Goal: Use online tool/utility: Utilize a website feature to perform a specific function

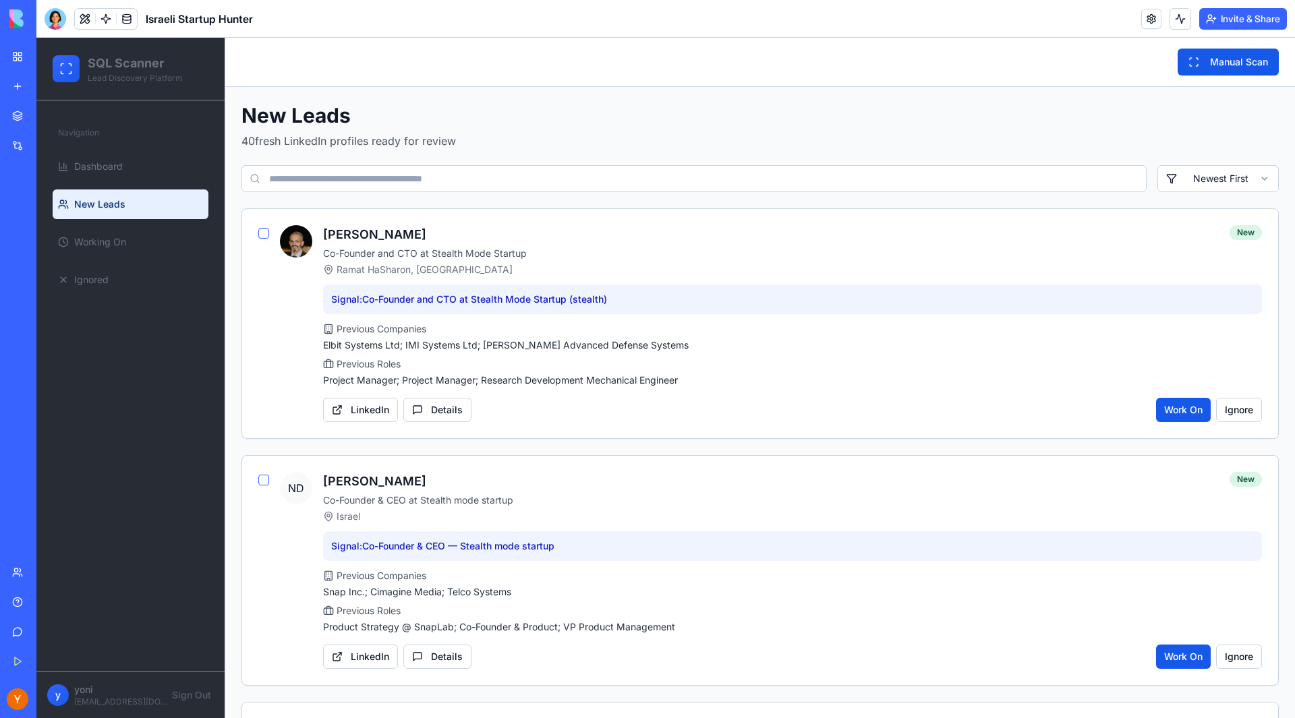
click at [17, 54] on link "My Workspace" at bounding box center [31, 56] width 54 height 27
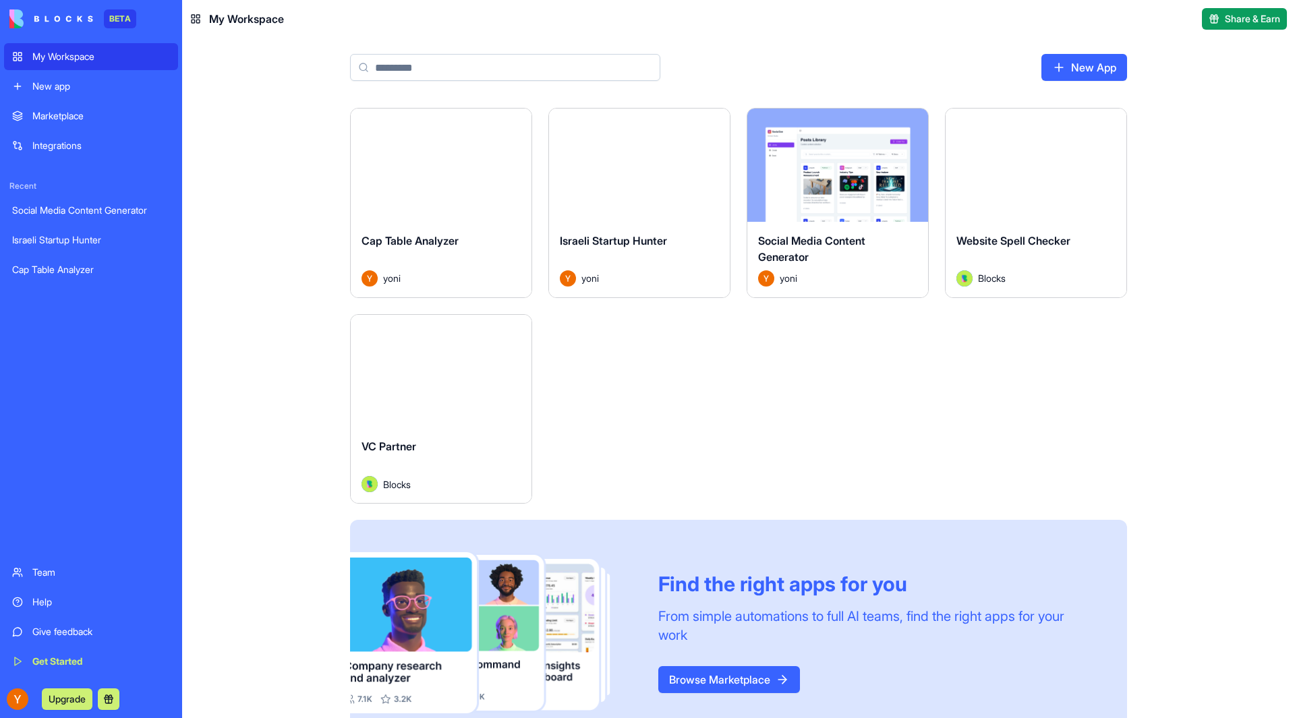
click at [116, 235] on div "Israeli Startup Hunter" at bounding box center [91, 239] width 158 height 13
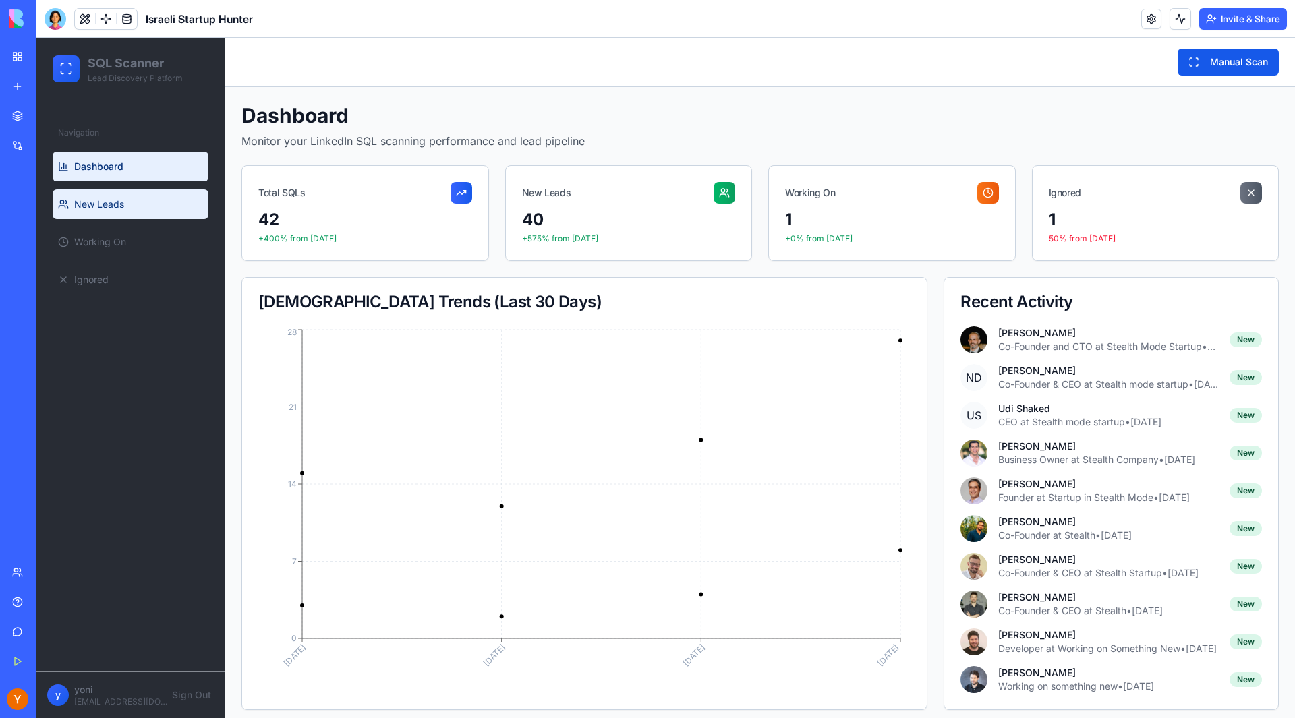
click at [143, 207] on link "New Leads" at bounding box center [131, 205] width 156 height 30
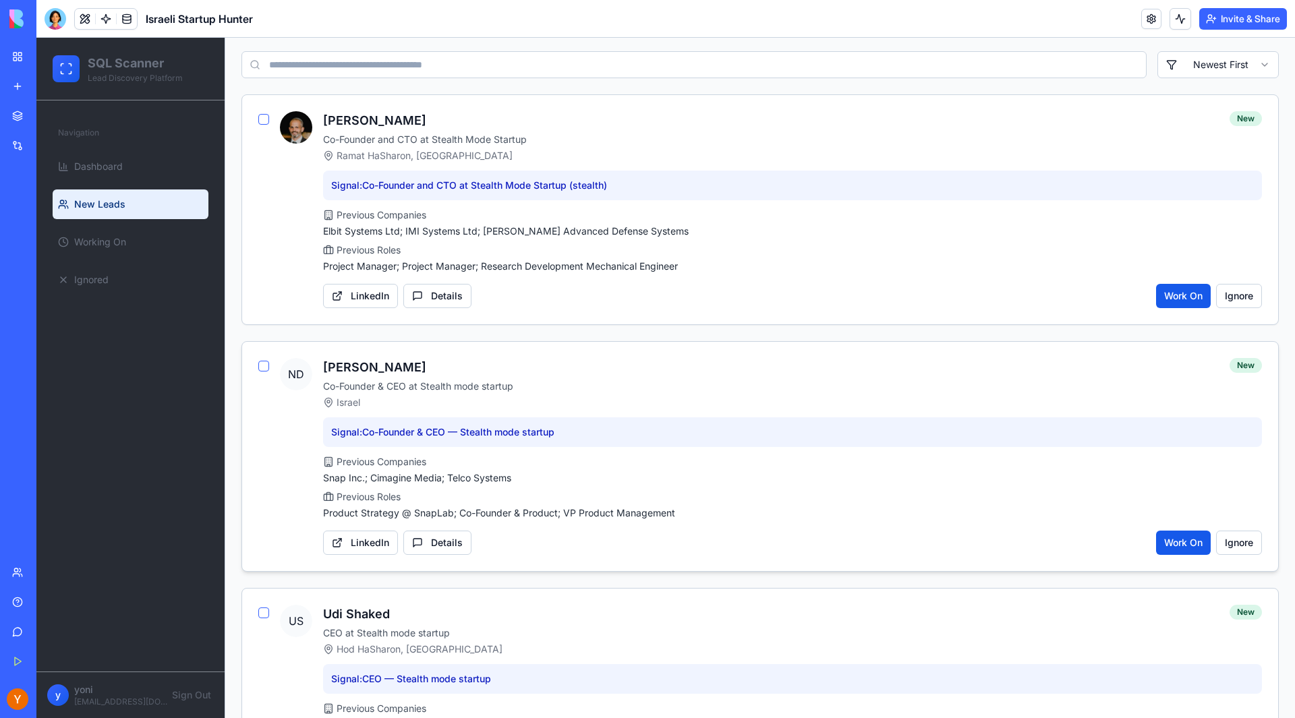
scroll to position [113, 0]
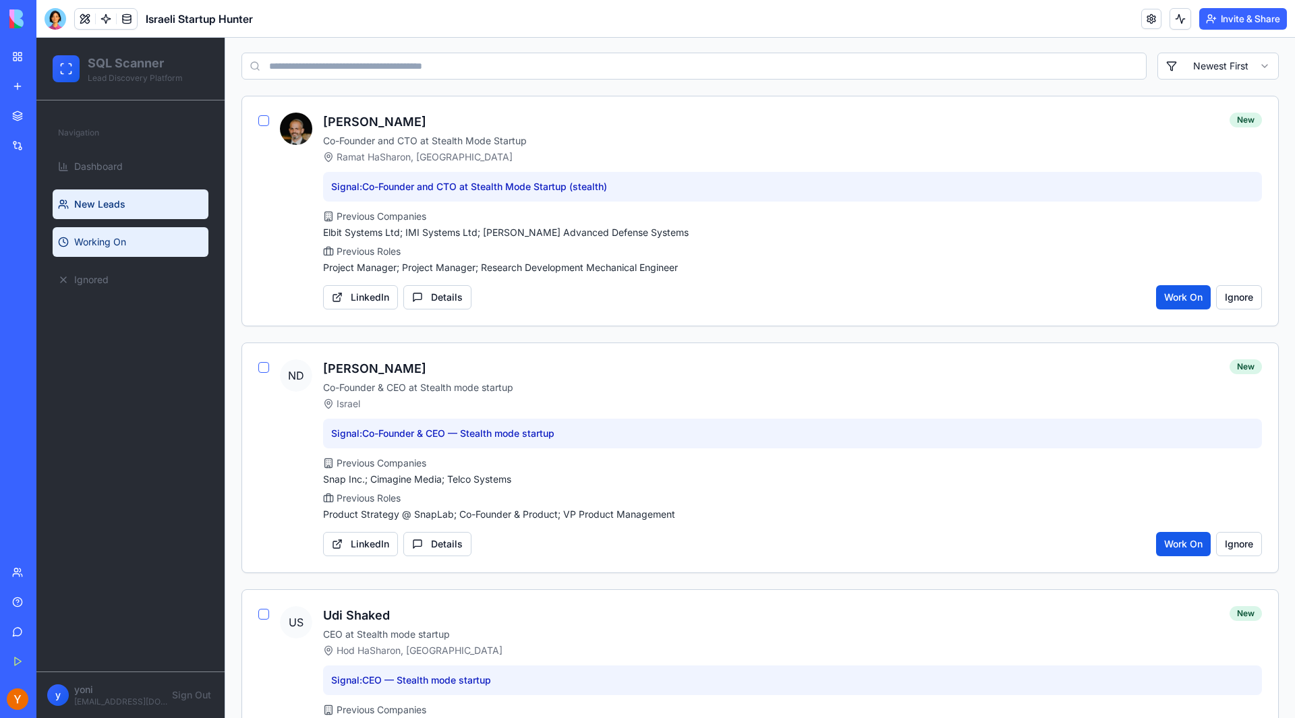
click at [112, 241] on span "Working On" at bounding box center [100, 241] width 52 height 13
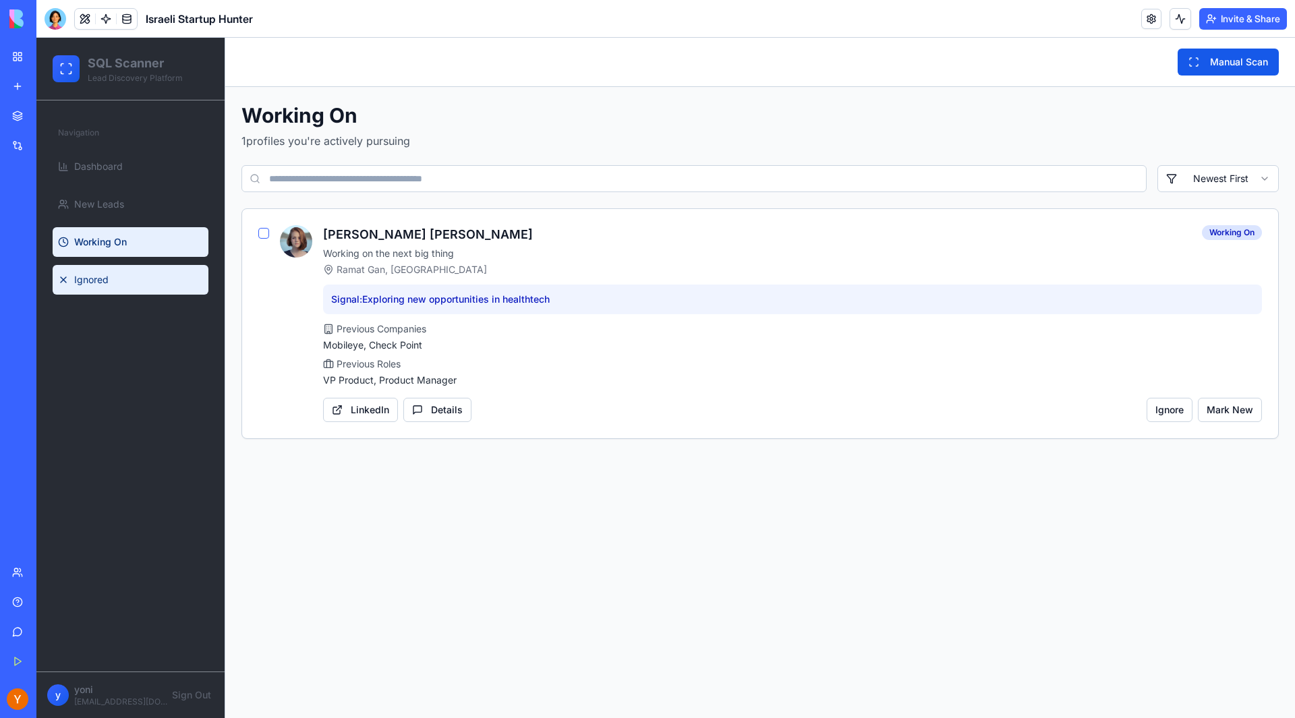
click at [156, 285] on link "Ignored" at bounding box center [131, 280] width 156 height 30
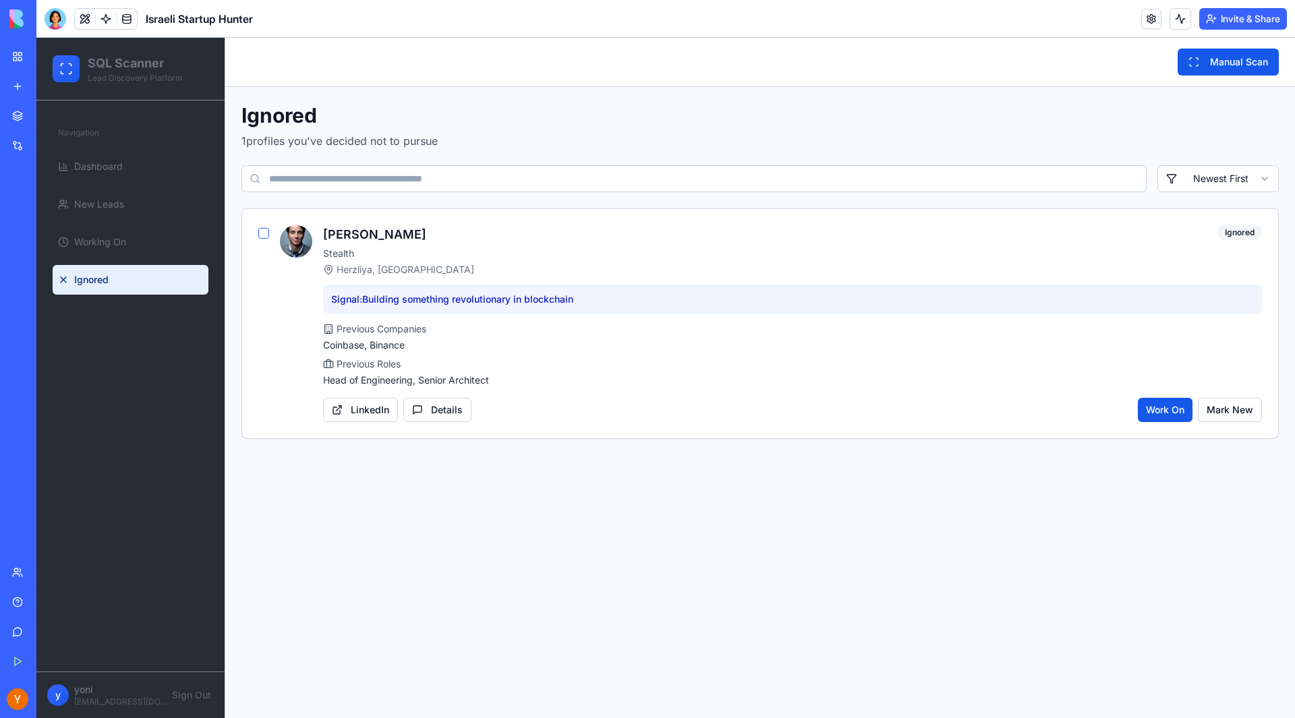
click at [357, 179] on input at bounding box center [693, 178] width 905 height 27
click at [159, 170] on link "Dashboard" at bounding box center [131, 167] width 156 height 30
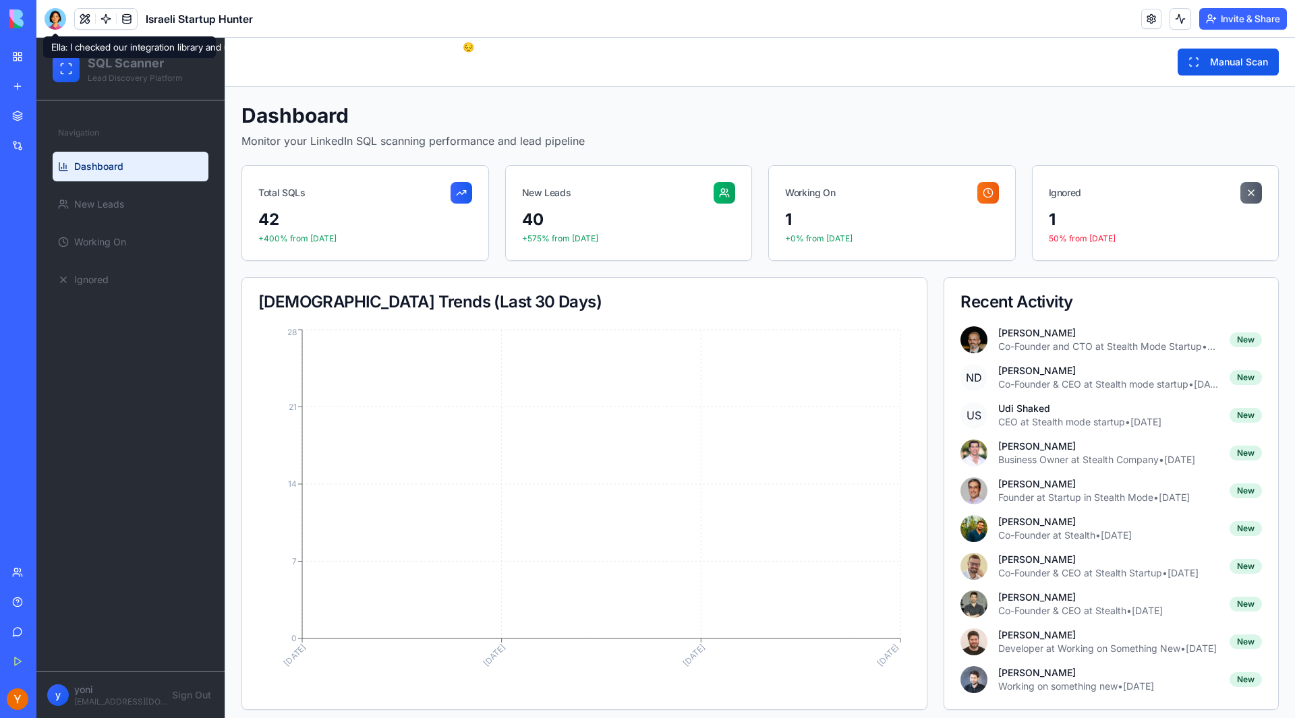
click at [54, 22] on div at bounding box center [56, 19] width 22 height 22
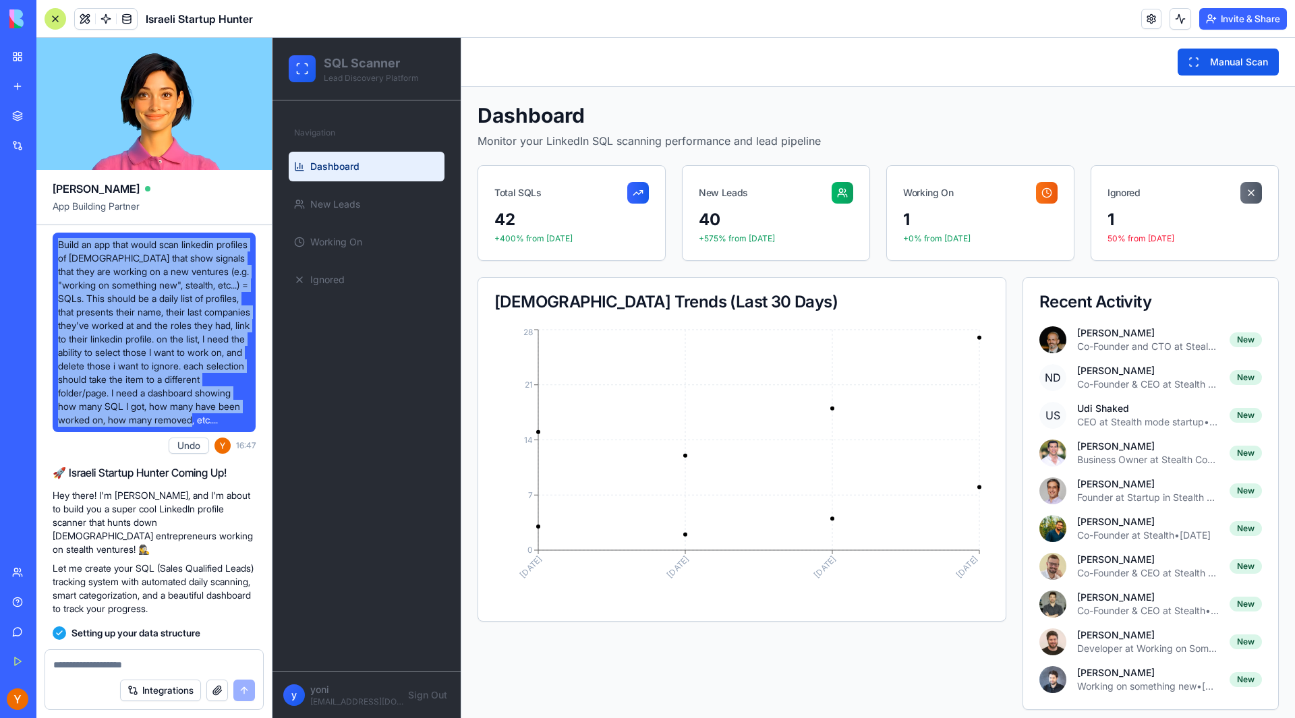
drag, startPoint x: 59, startPoint y: 248, endPoint x: 165, endPoint y: 436, distance: 216.5
click at [165, 427] on span "Build an app that would scan linkedin profiles of [DEMOGRAPHIC_DATA] that show …" at bounding box center [154, 332] width 192 height 189
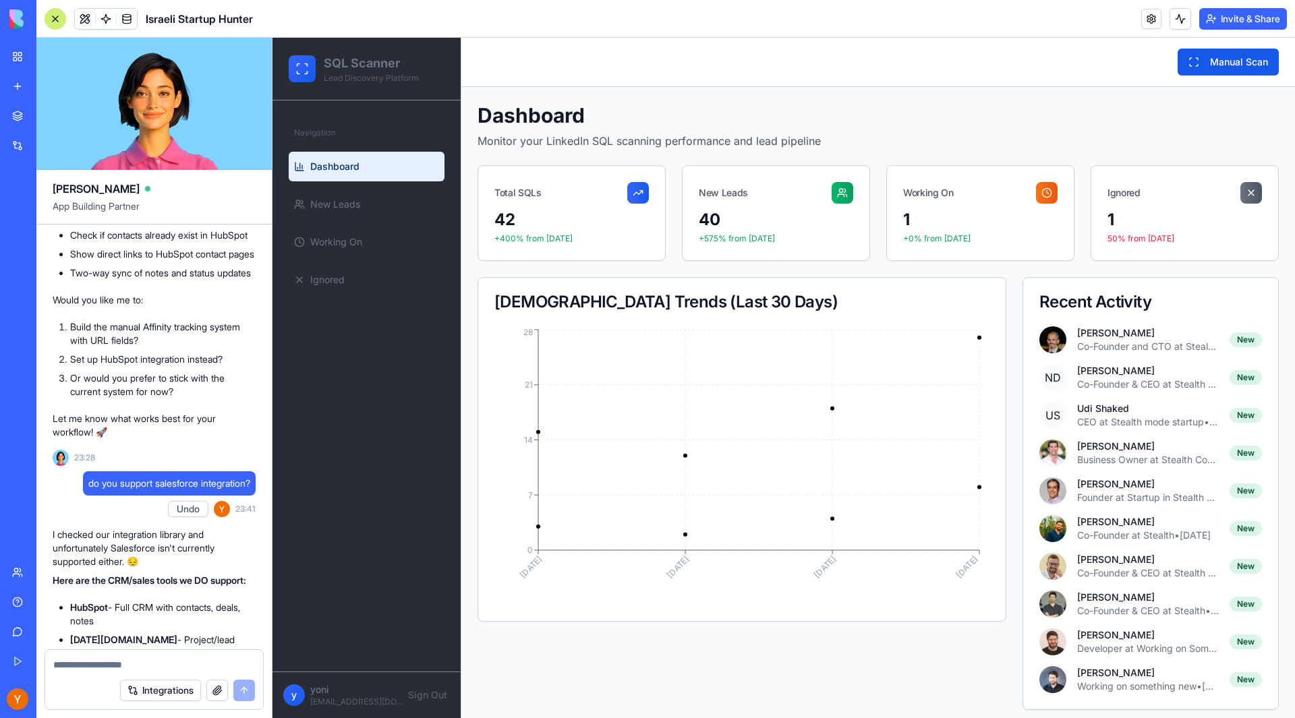
scroll to position [2271, 0]
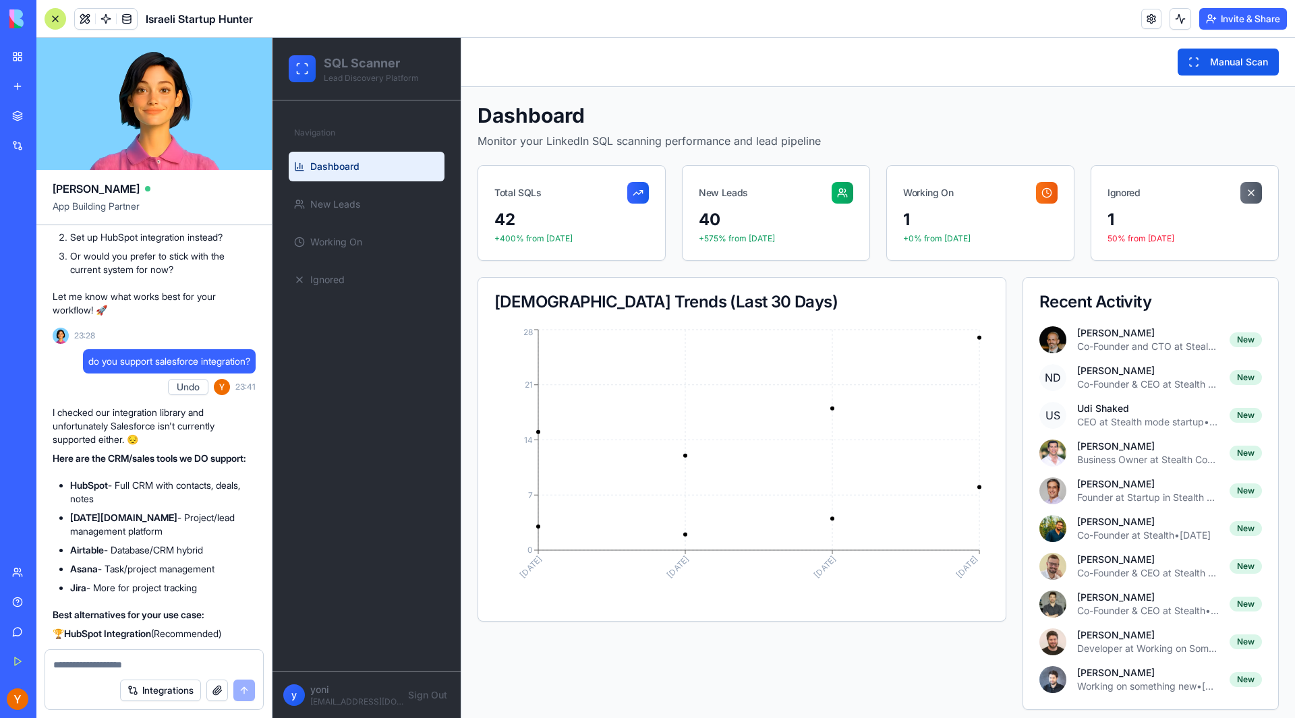
click at [54, 9] on div at bounding box center [56, 19] width 22 height 22
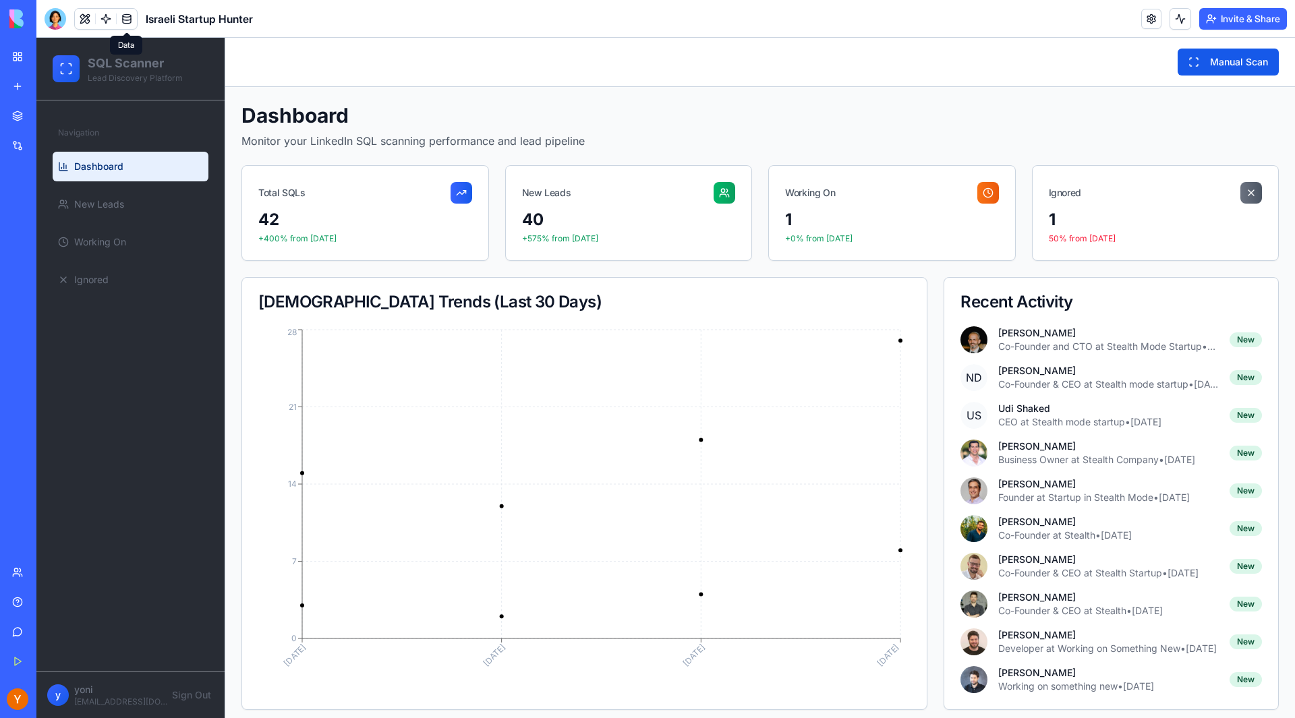
click at [128, 18] on link at bounding box center [127, 19] width 20 height 20
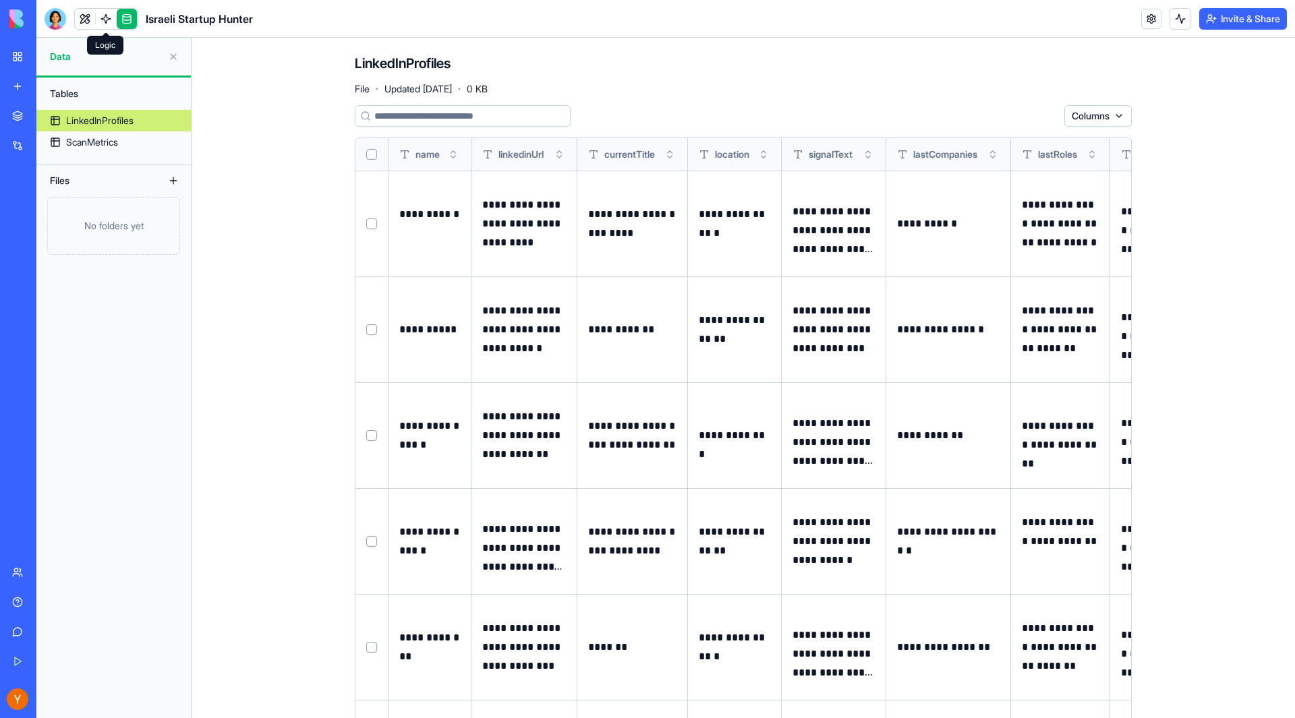
click at [105, 18] on link at bounding box center [106, 19] width 20 height 20
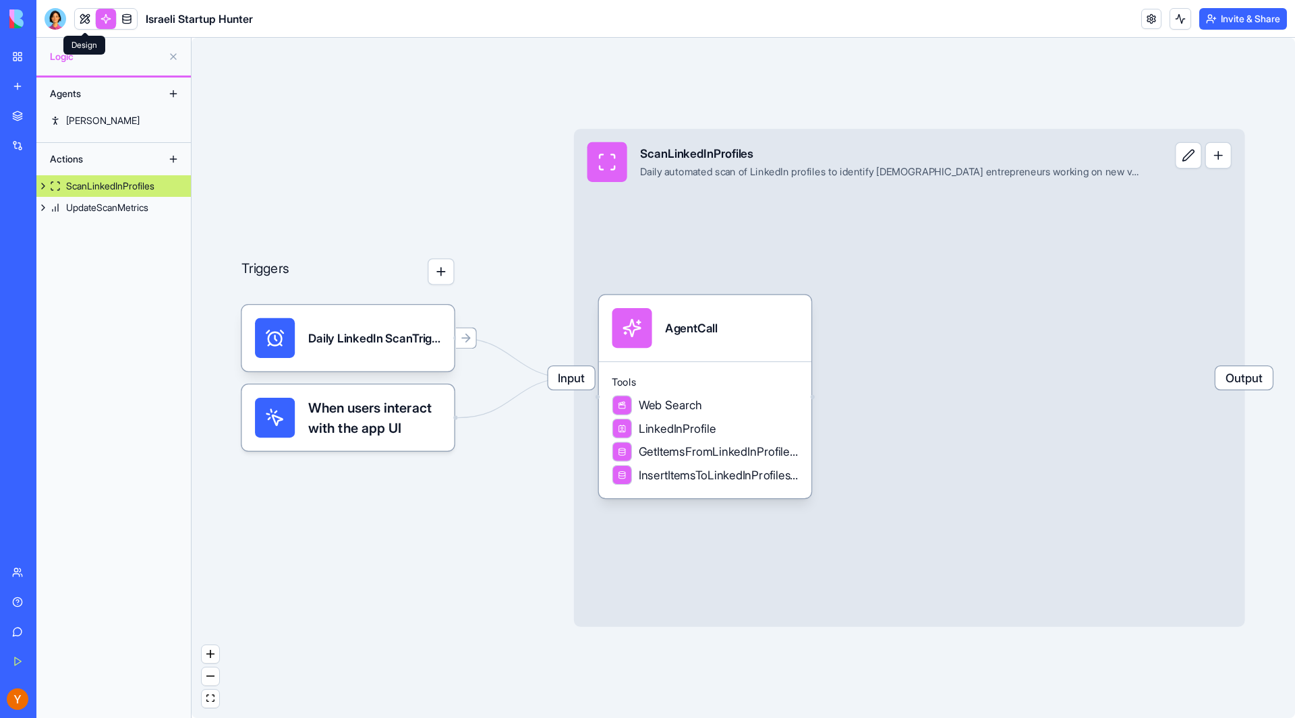
click at [82, 17] on link at bounding box center [85, 19] width 20 height 20
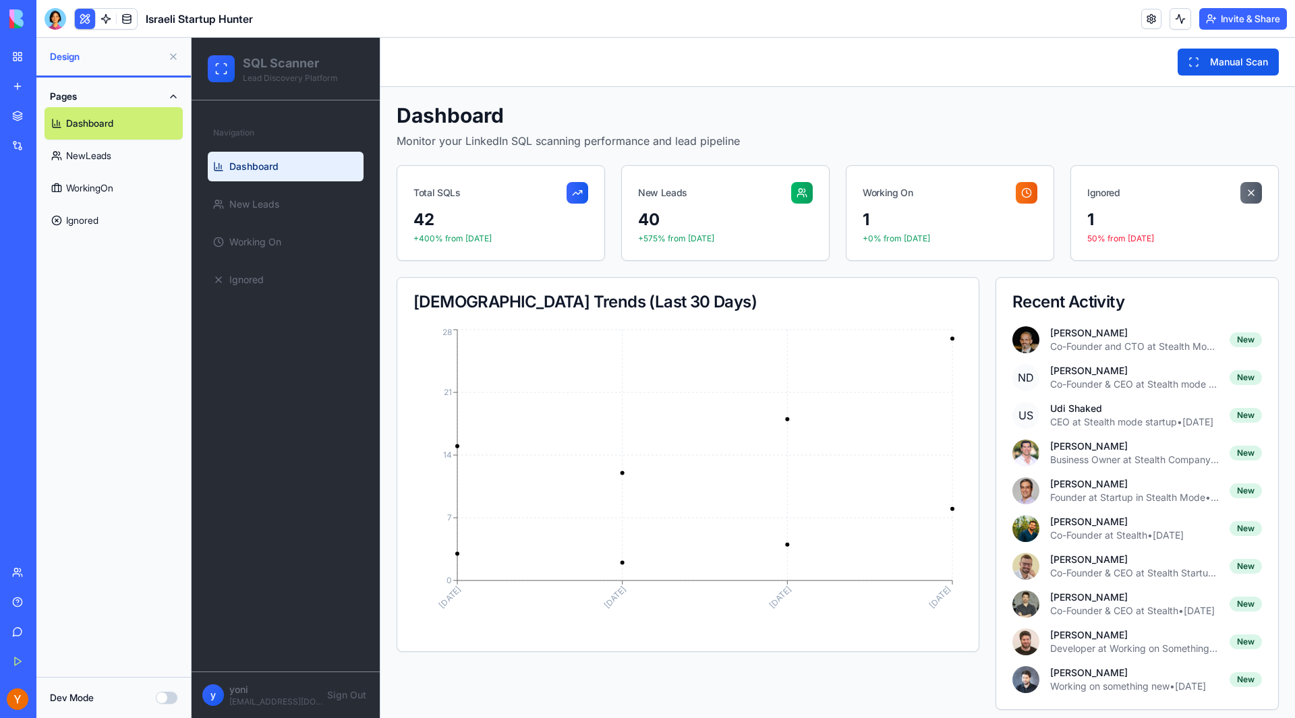
click at [170, 695] on button "Dev Mode" at bounding box center [167, 698] width 22 height 12
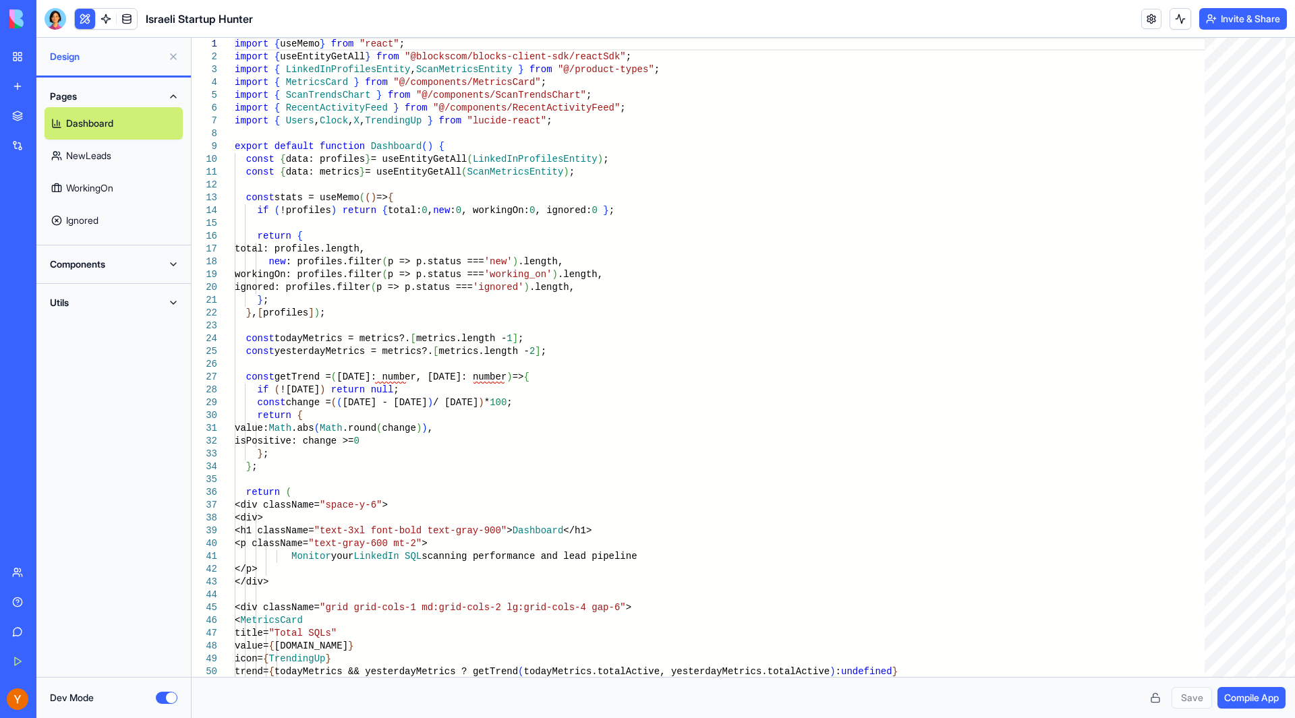
click at [136, 154] on link "NewLeads" at bounding box center [114, 156] width 138 height 32
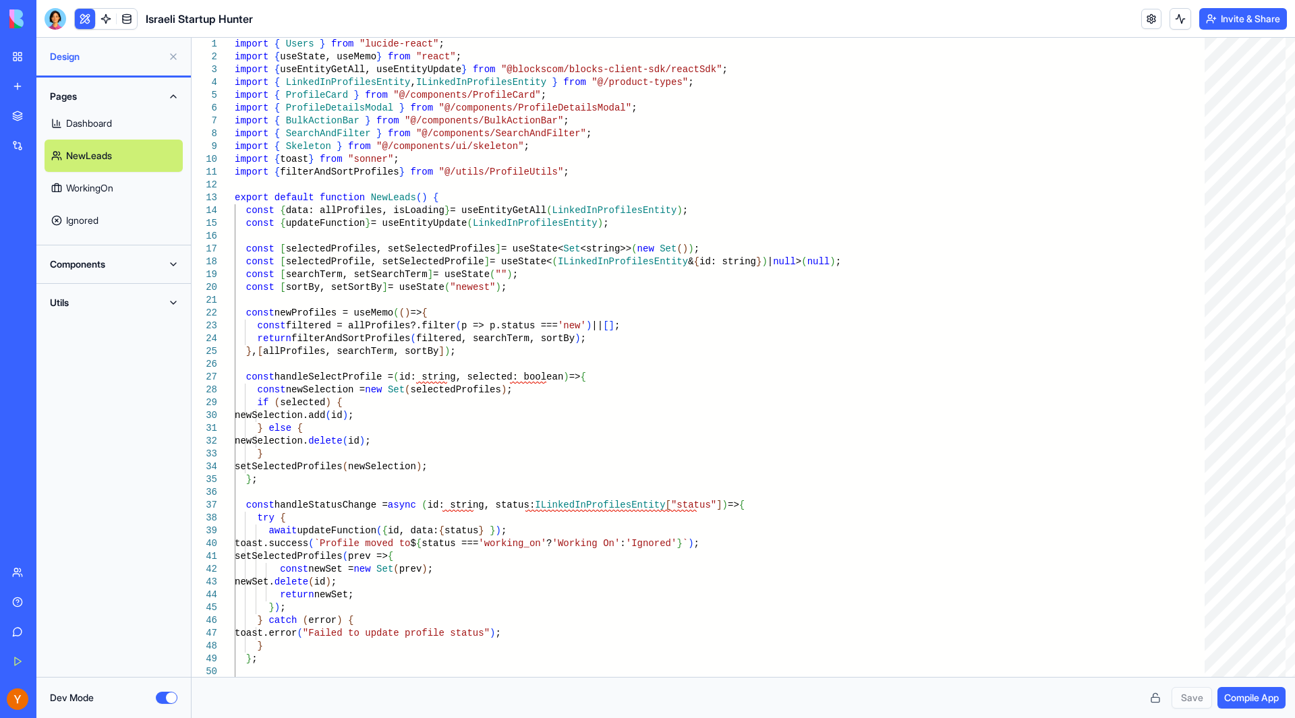
click at [102, 194] on link "WorkingOn" at bounding box center [114, 188] width 138 height 32
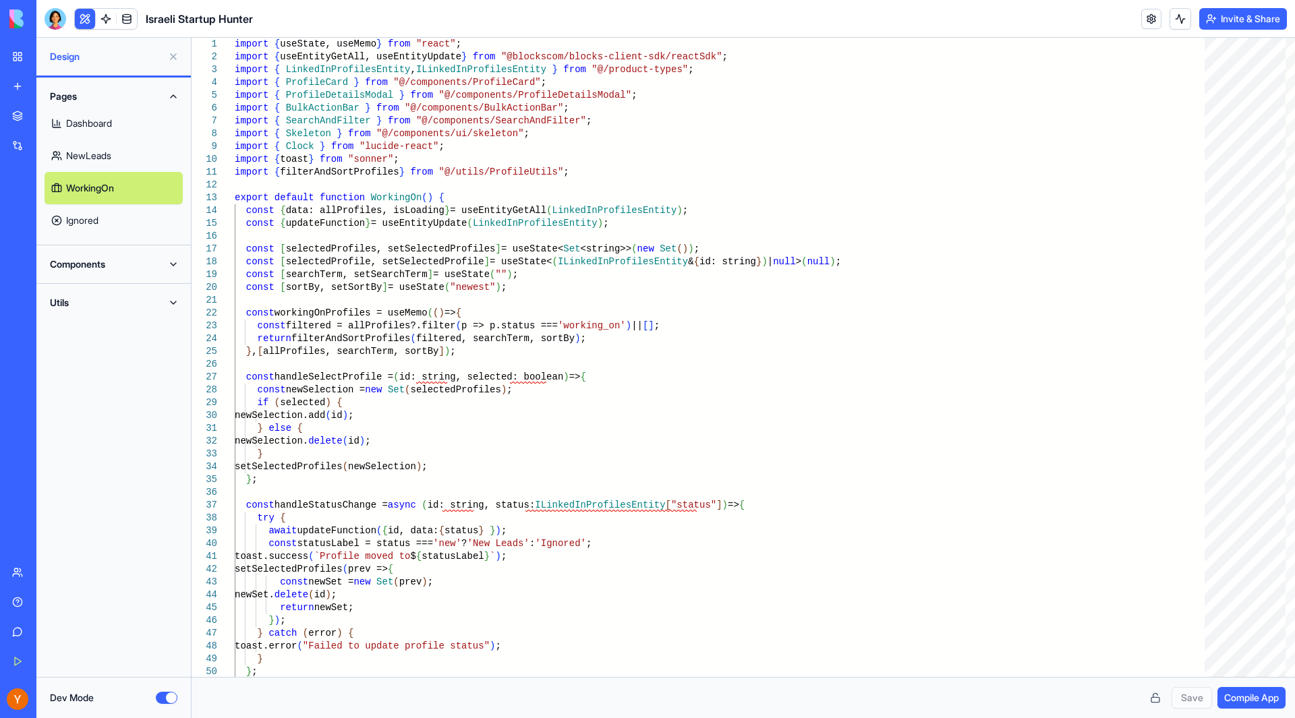
click at [111, 267] on button "Components" at bounding box center [114, 265] width 138 height 22
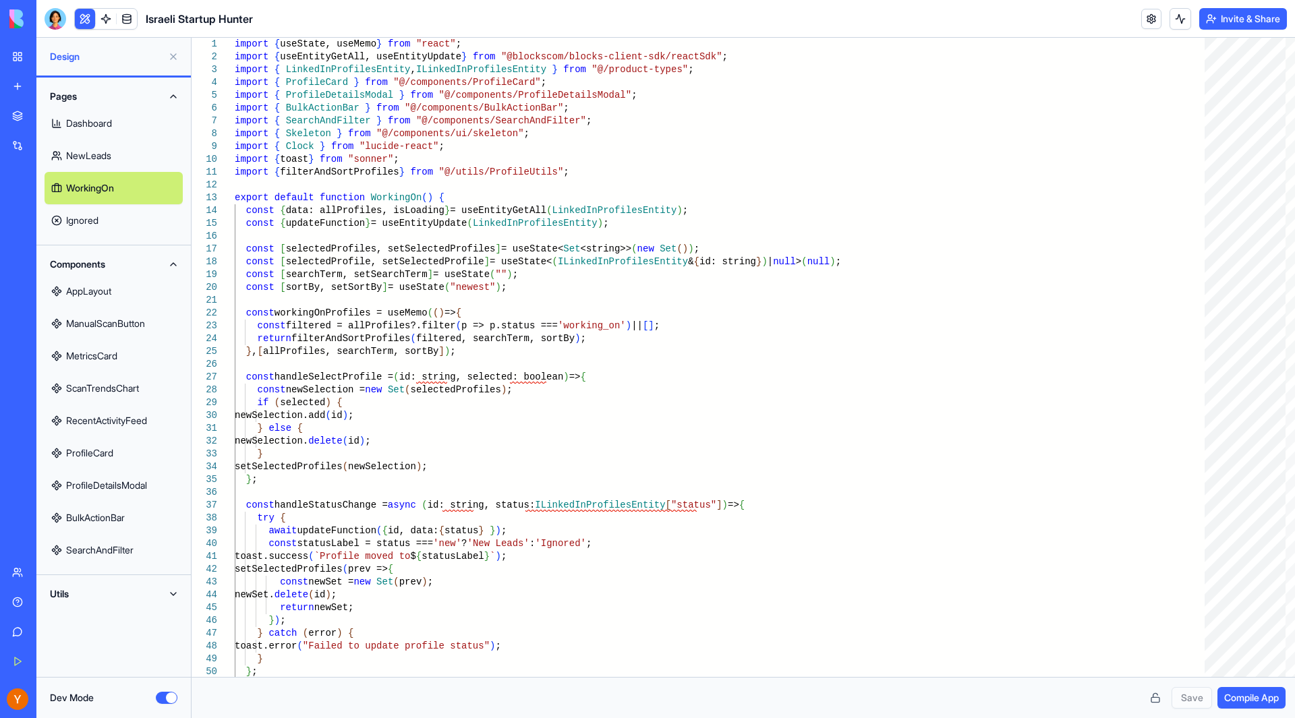
click at [116, 312] on link "ManualScanButton" at bounding box center [114, 324] width 138 height 32
type textarea "**********"
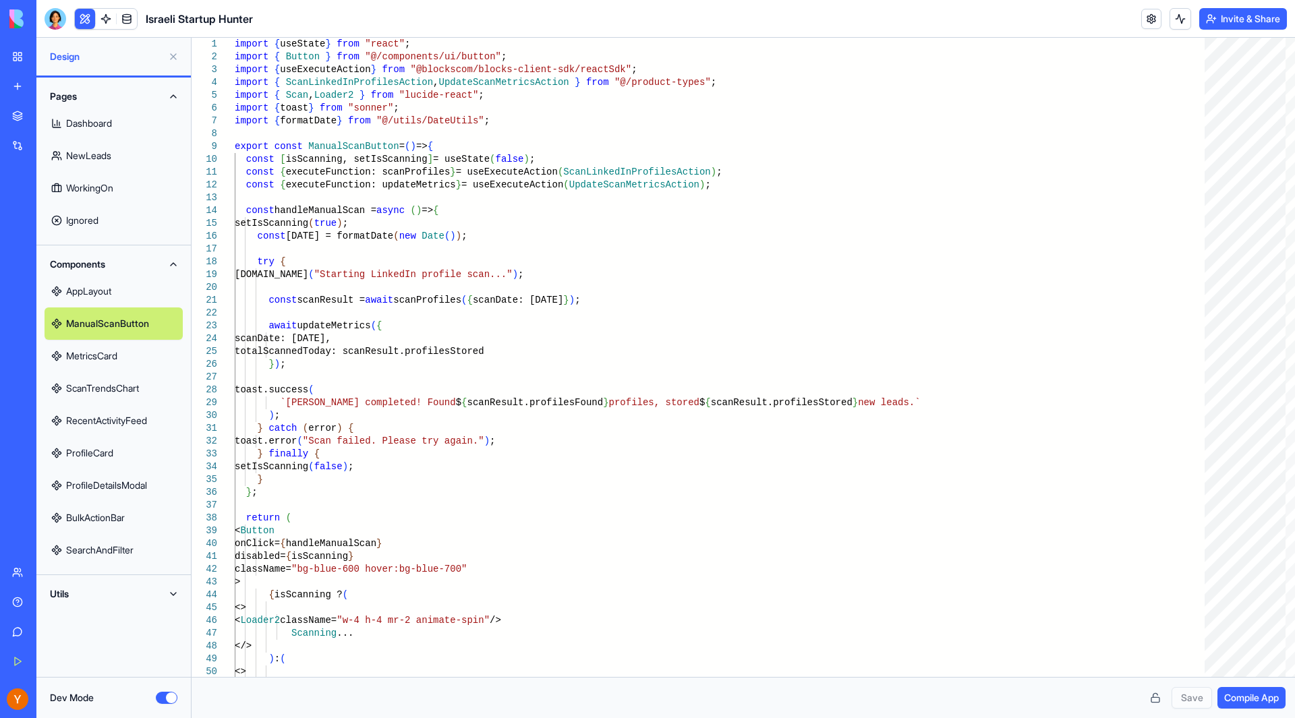
click at [175, 60] on button at bounding box center [174, 57] width 22 height 22
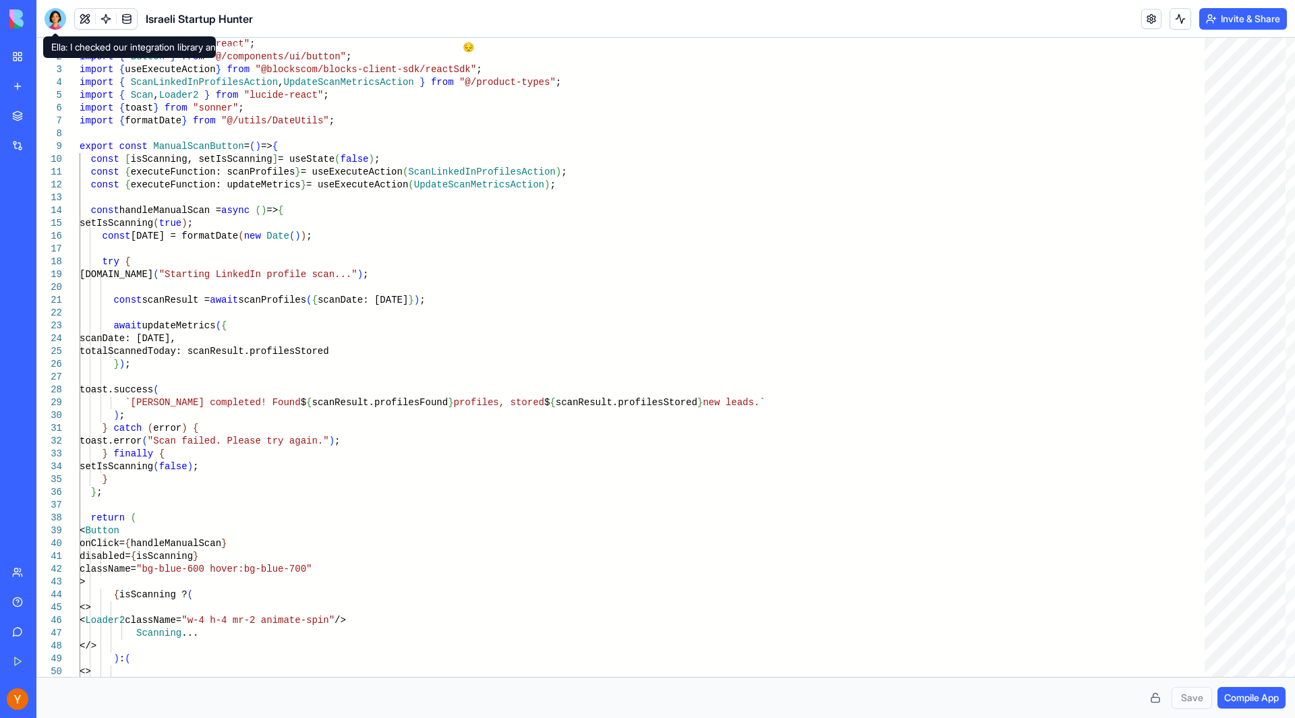
click at [63, 22] on div at bounding box center [56, 19] width 22 height 22
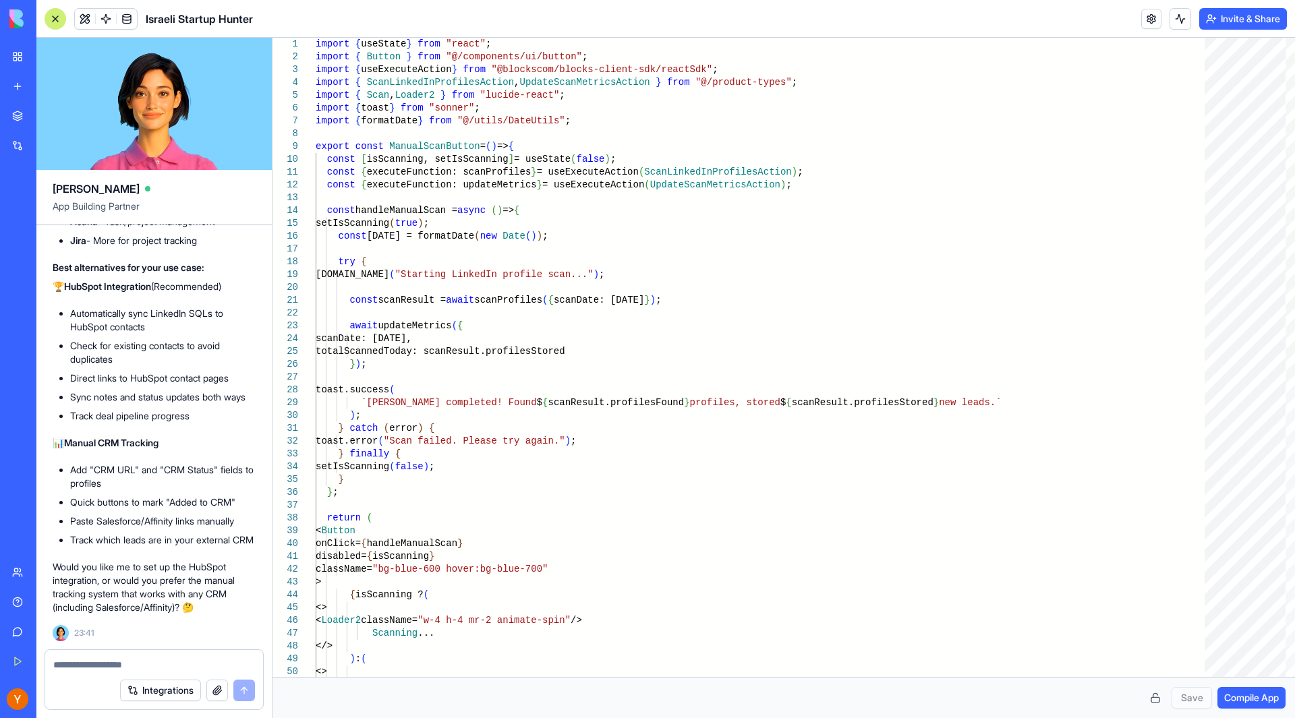
click at [58, 260] on link "Cap Table Analyzer" at bounding box center [31, 269] width 54 height 27
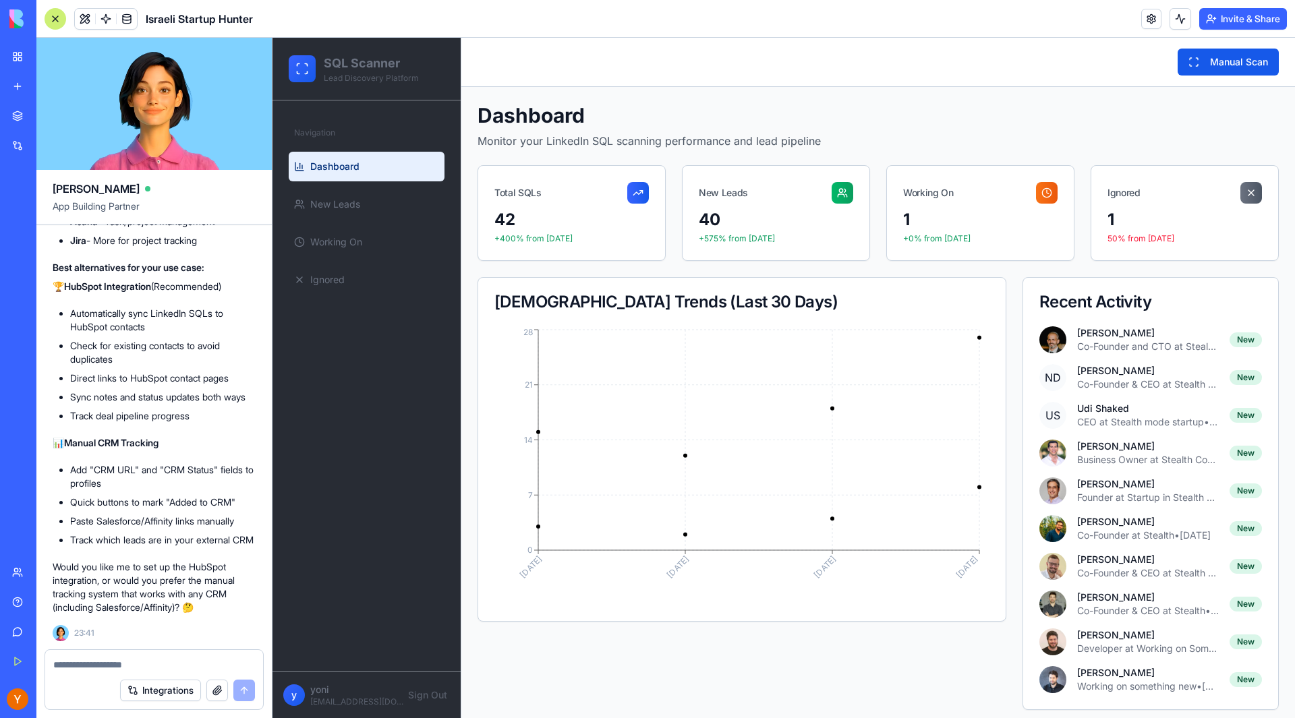
click at [34, 269] on div "Cap Table Analyzer" at bounding box center [31, 269] width 38 height 13
click at [50, 266] on div "Cap Table Analyzer" at bounding box center [31, 269] width 38 height 13
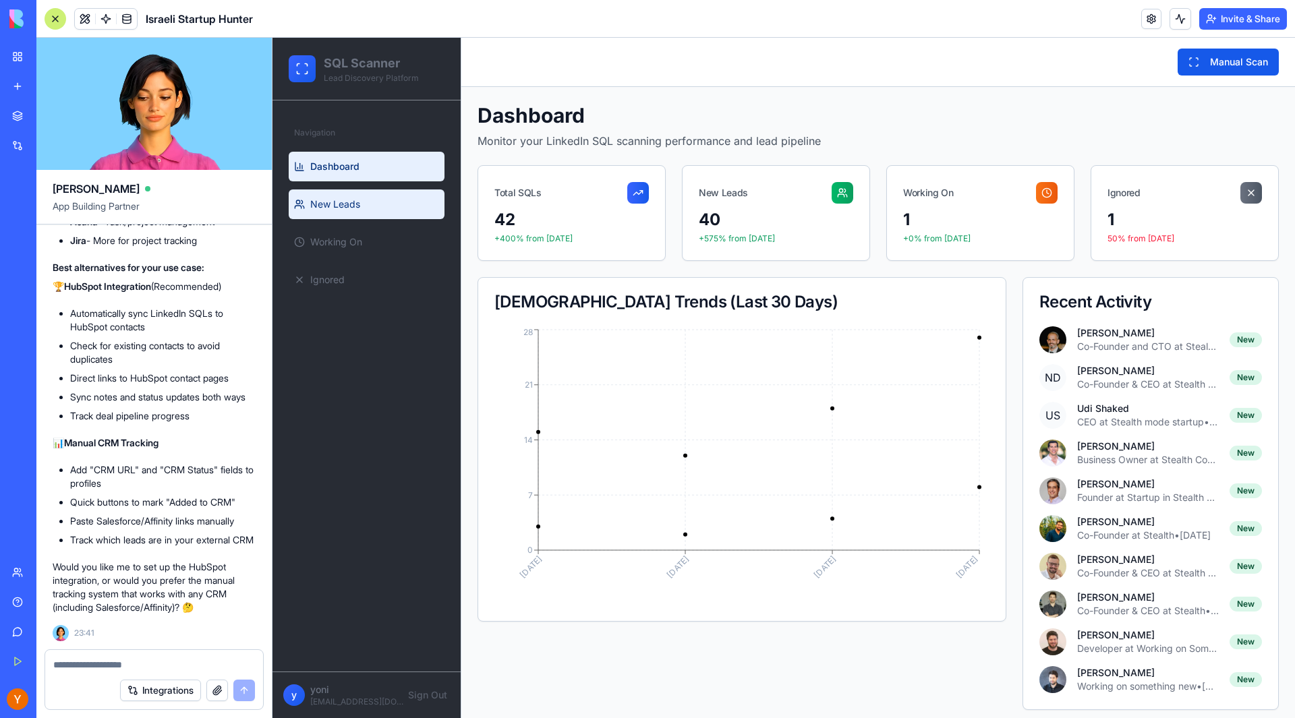
click at [320, 214] on link "New Leads" at bounding box center [367, 205] width 156 height 30
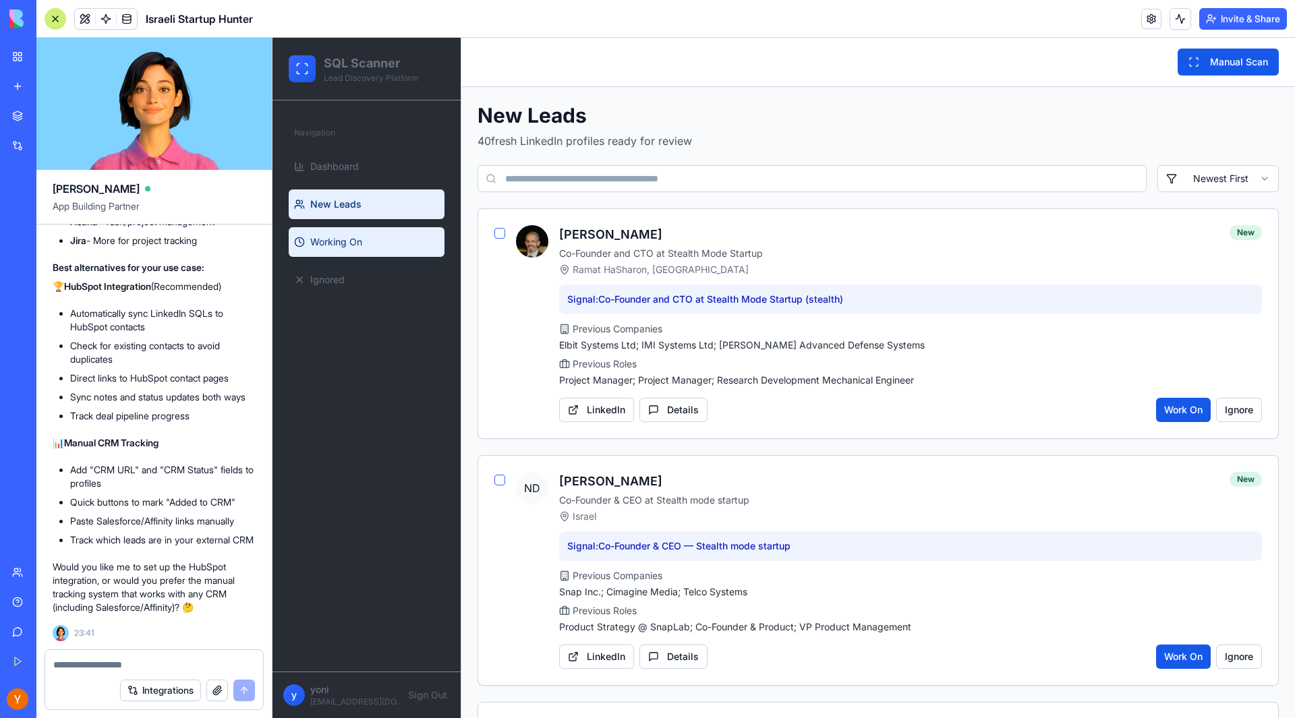
click at [316, 247] on span "Working On" at bounding box center [336, 241] width 52 height 13
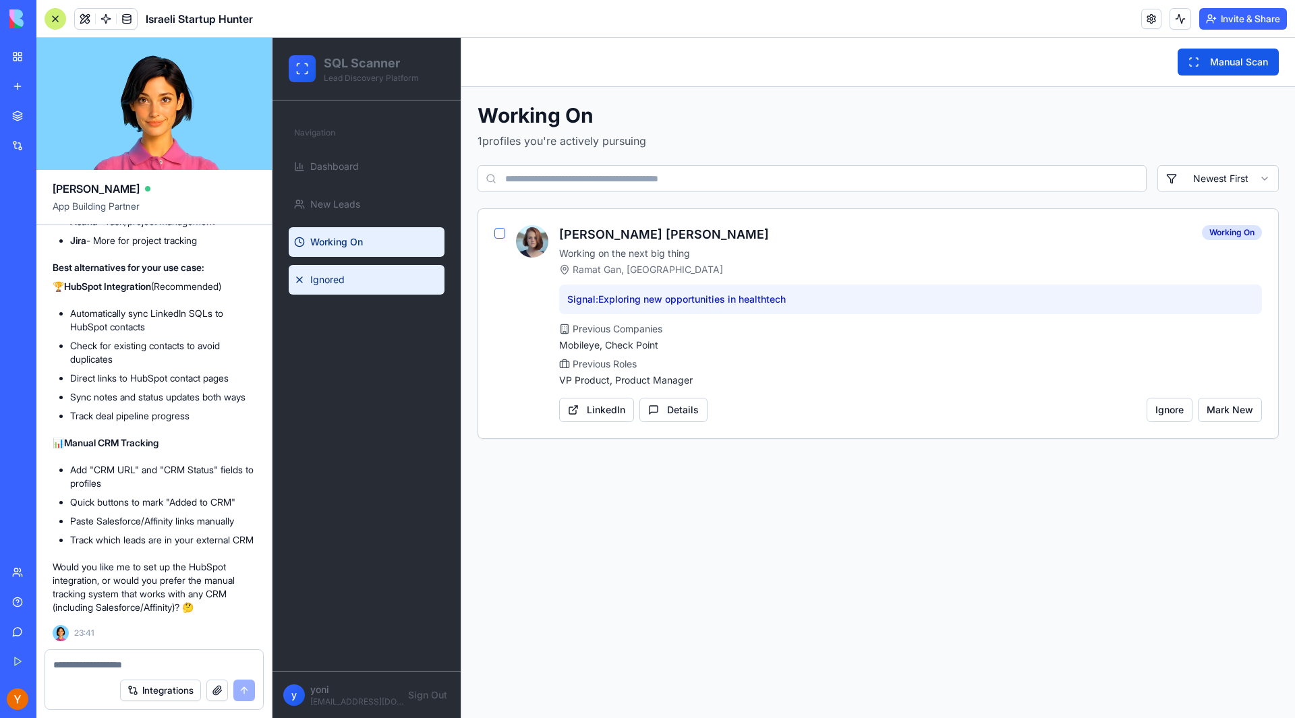
click at [325, 282] on span "Ignored" at bounding box center [327, 279] width 34 height 13
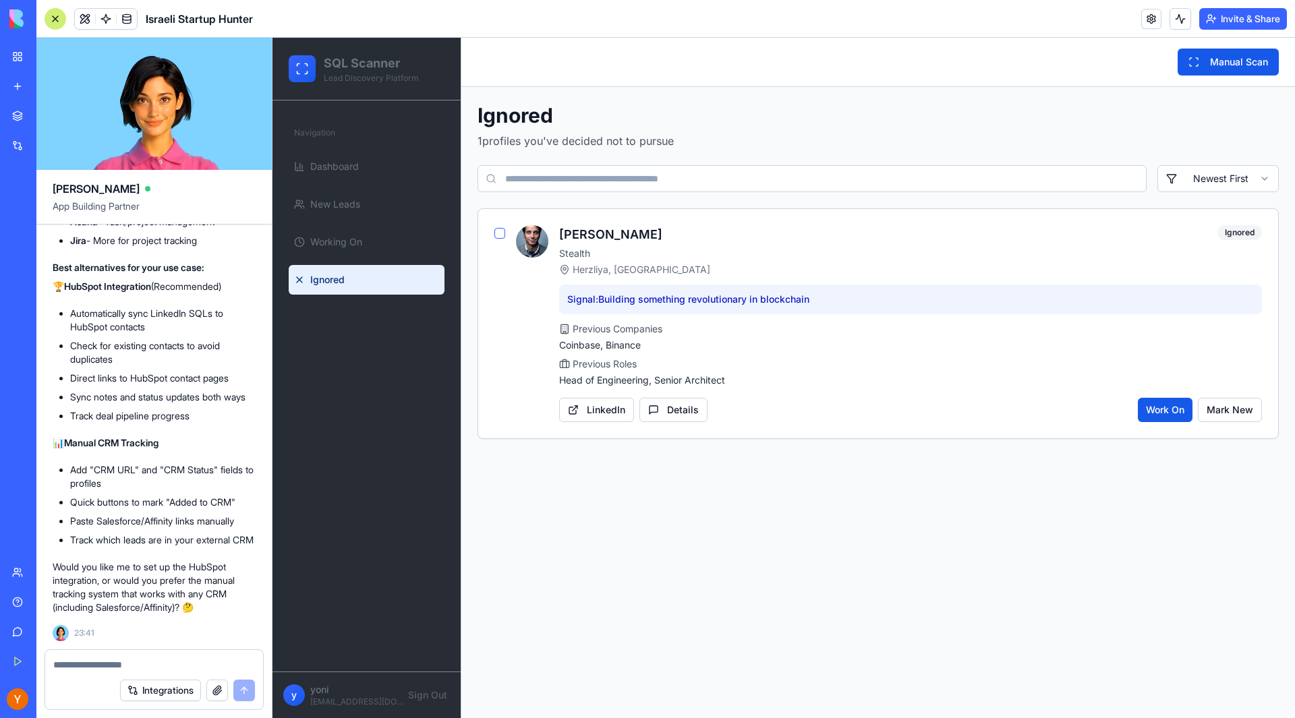
drag, startPoint x: 344, startPoint y: 697, endPoint x: 359, endPoint y: 695, distance: 15.6
click at [347, 697] on p "[EMAIL_ADDRESS][DOMAIN_NAME]" at bounding box center [357, 702] width 94 height 11
drag, startPoint x: 409, startPoint y: 535, endPoint x: 409, endPoint y: 526, distance: 8.8
click at [409, 534] on div "Navigation Dashboard New Leads Working On Ignored" at bounding box center [366, 385] width 188 height 571
click at [724, 557] on main "Toggle Sidebar Manual Scan Ignored 1 profiles you've decided not to pursue Newe…" at bounding box center [878, 378] width 834 height 681
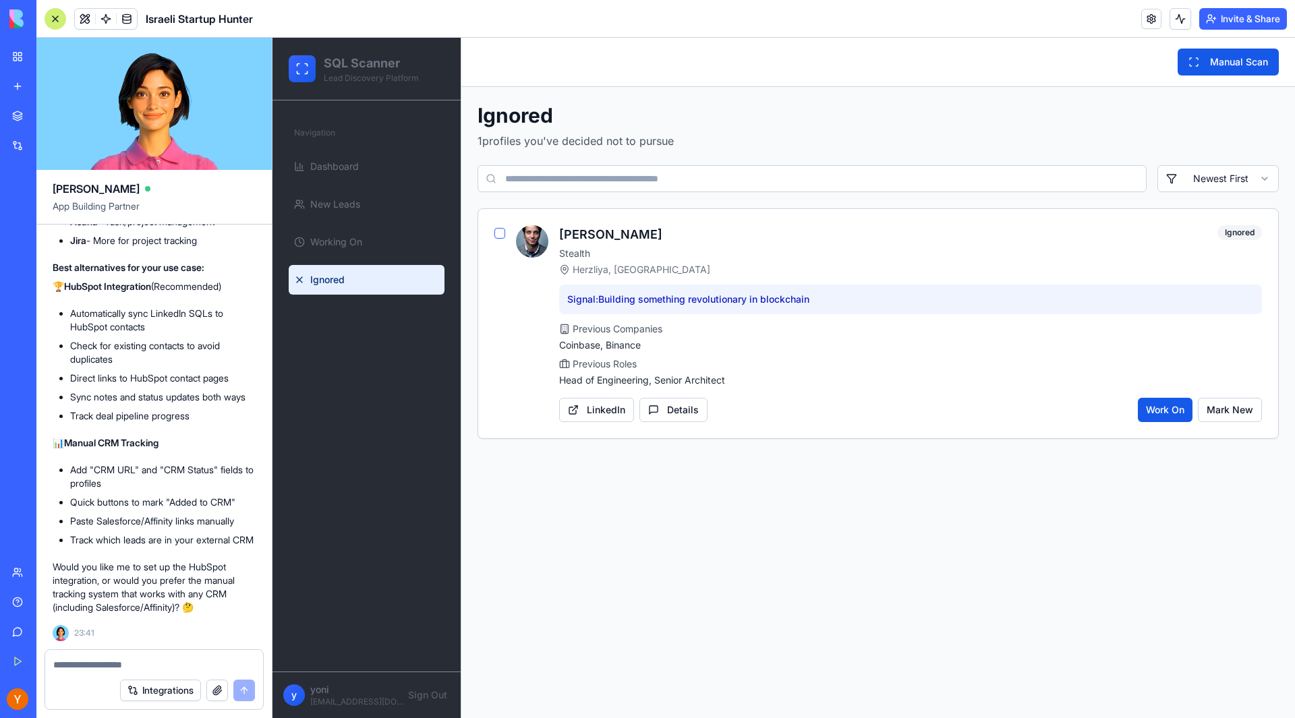
click at [149, 69] on video at bounding box center [153, 104] width 235 height 132
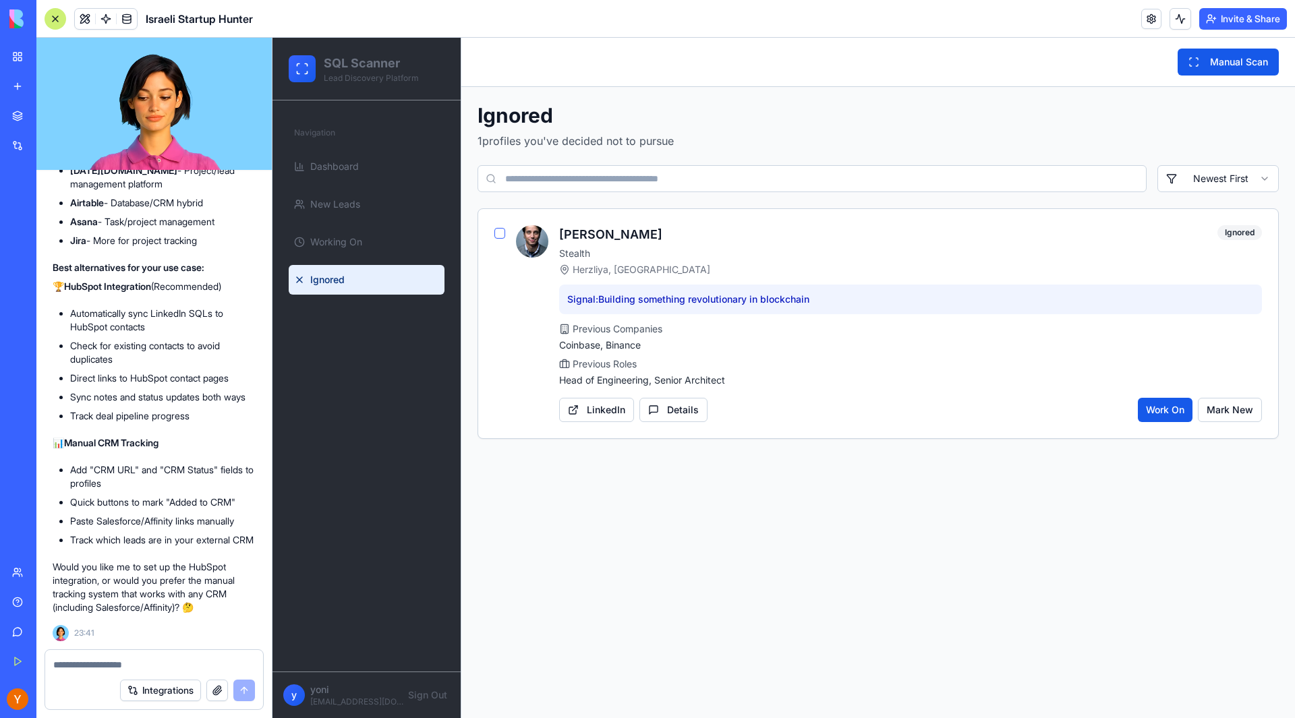
click at [50, 270] on div "Cap Table Analyzer" at bounding box center [31, 269] width 38 height 13
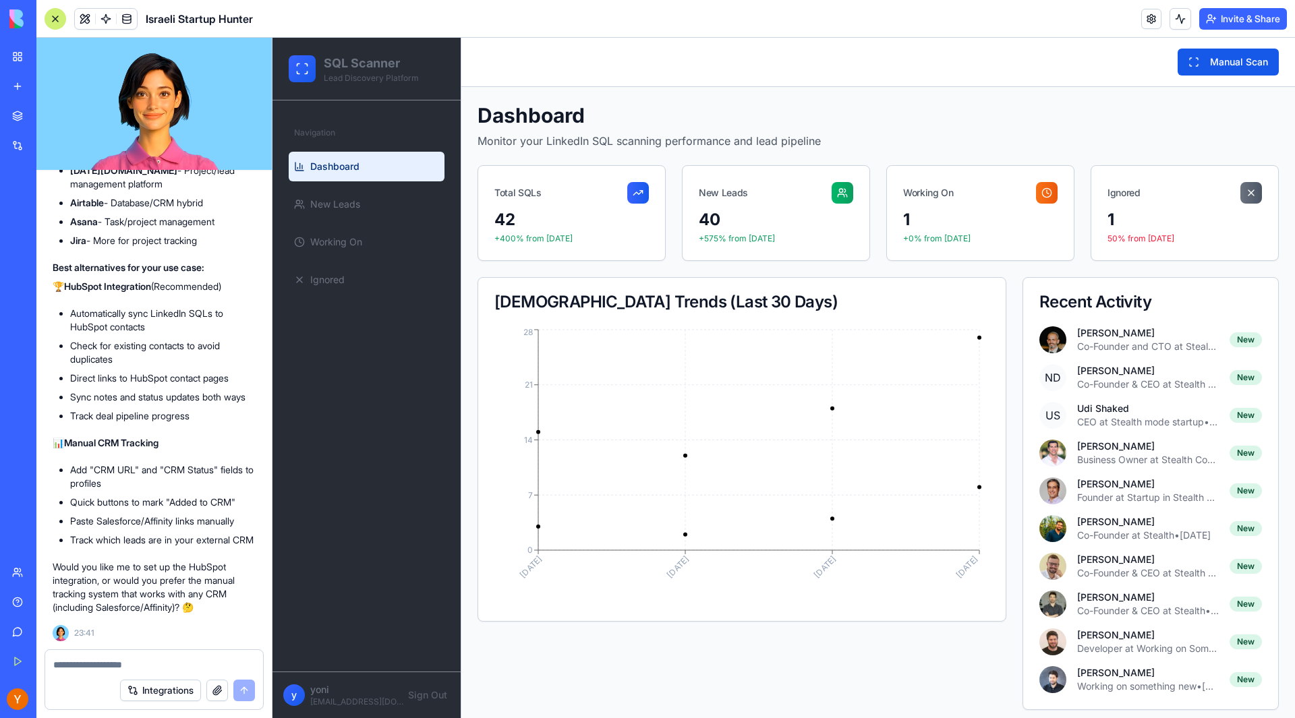
click at [50, 270] on div "Cap Table Analyzer" at bounding box center [31, 269] width 38 height 13
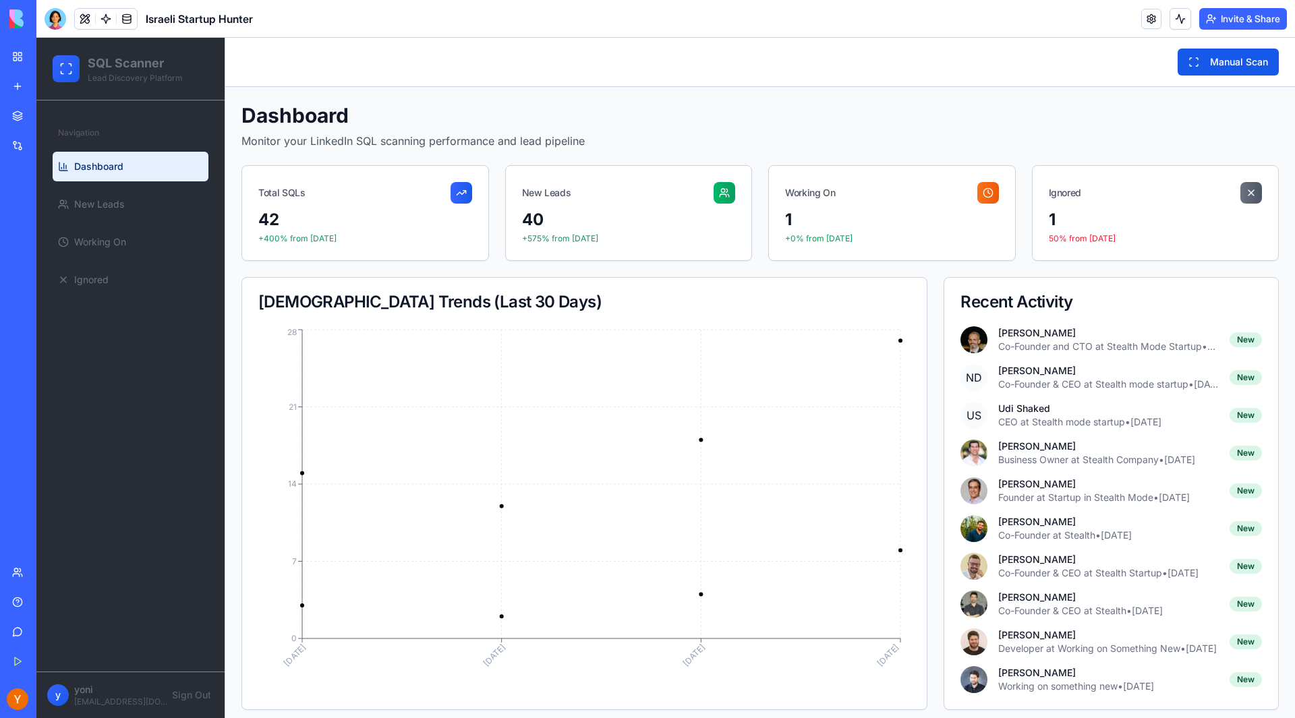
click at [38, 270] on div "Cap Table Analyzer" at bounding box center [31, 269] width 38 height 13
click at [50, 57] on div "My Workspace" at bounding box center [41, 56] width 18 height 13
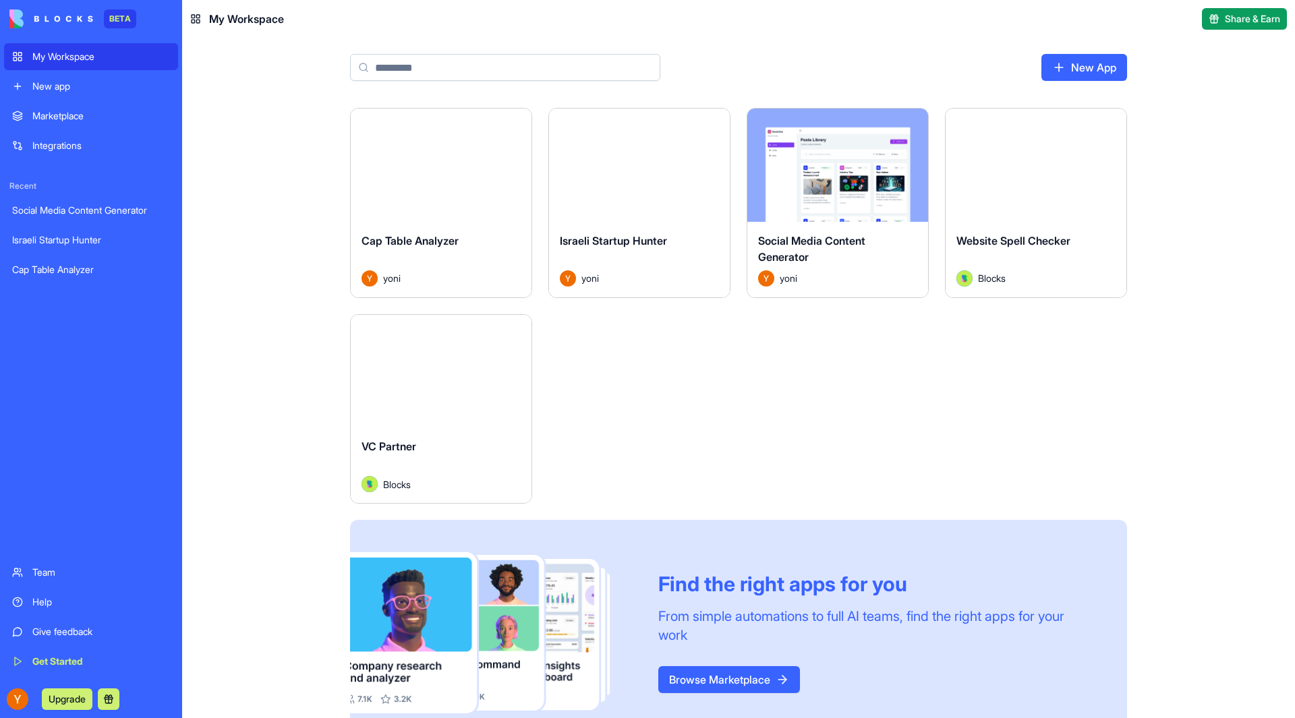
click at [434, 162] on button "Launch" at bounding box center [441, 165] width 101 height 27
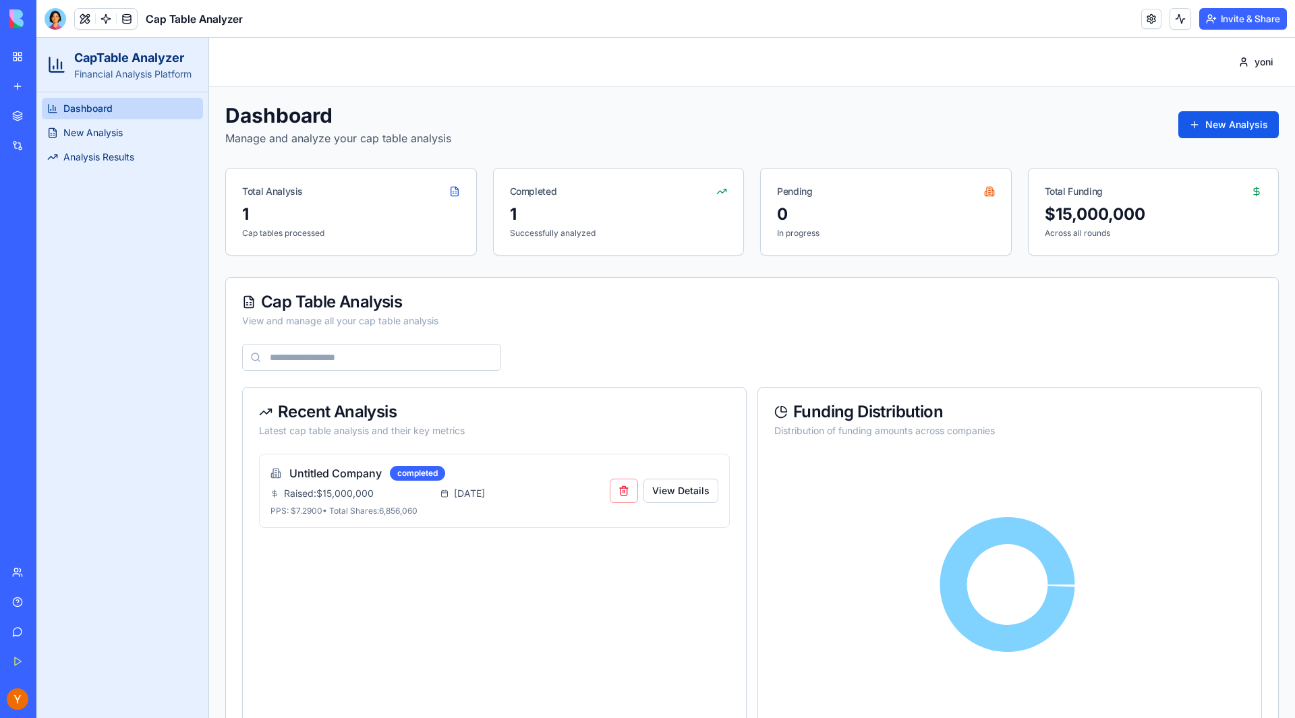
click at [35, 54] on div "My Workspace" at bounding box center [41, 56] width 18 height 13
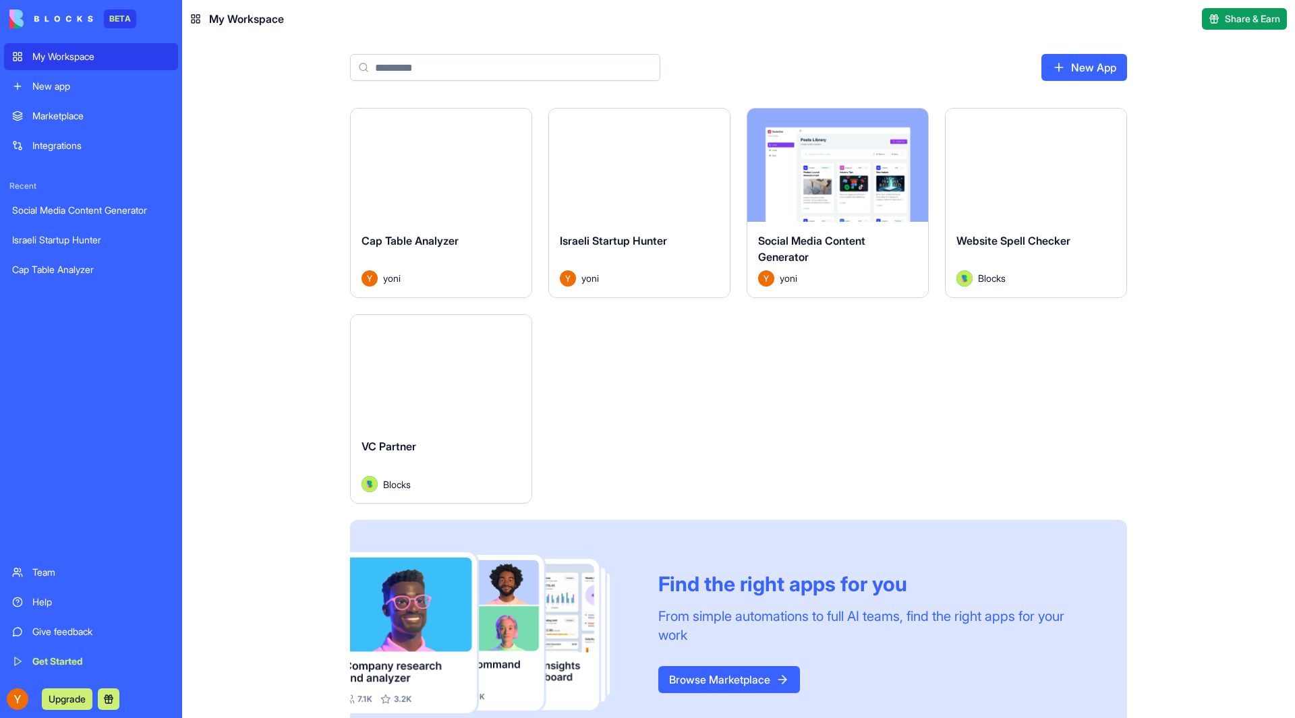
click at [1038, 172] on button "Launch" at bounding box center [1035, 165] width 101 height 27
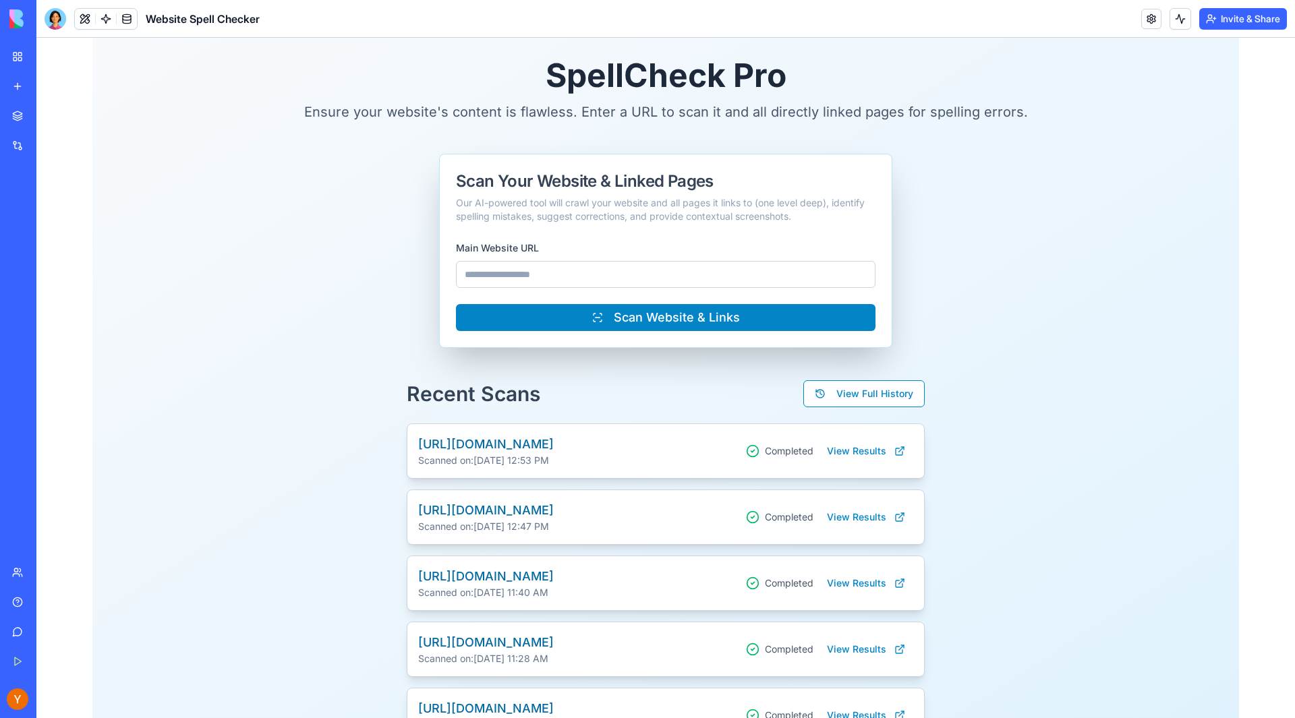
click at [499, 274] on input "Main Website URL" at bounding box center [666, 274] width 420 height 27
type input "*"
click at [456, 304] on button "Scan Website & Links" at bounding box center [666, 317] width 420 height 27
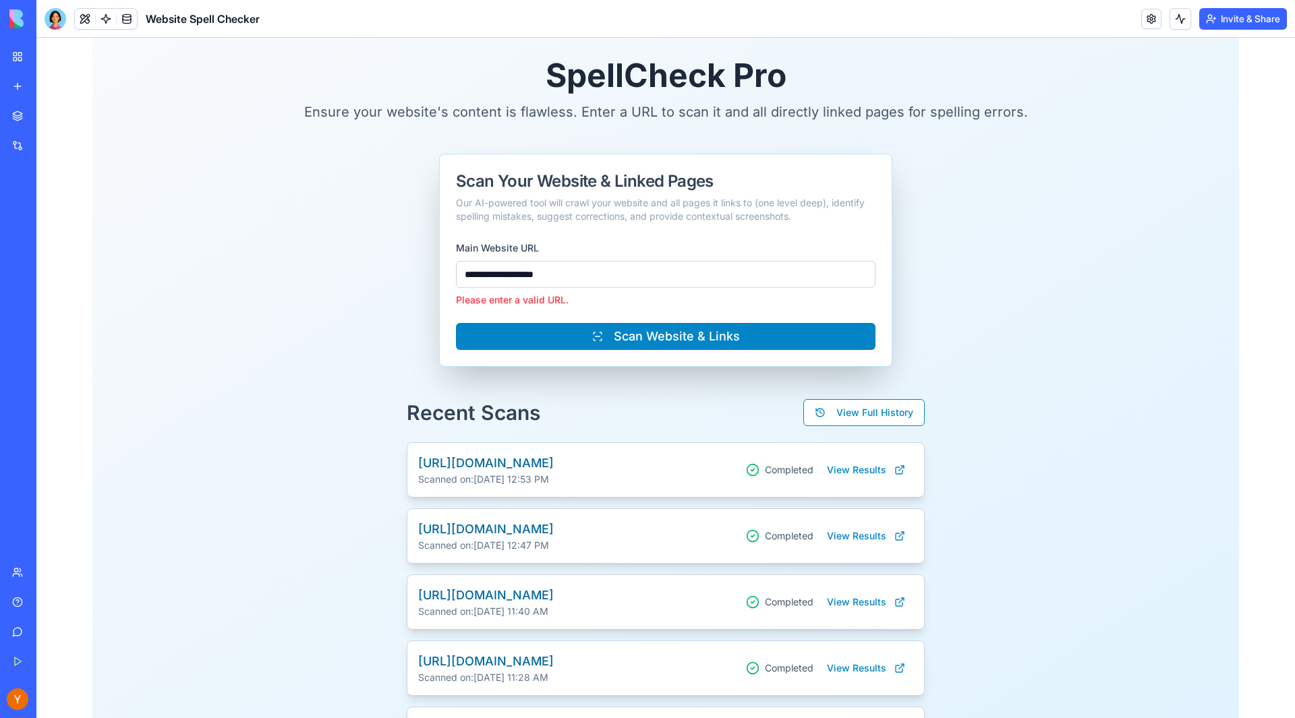
click at [569, 285] on input "**********" at bounding box center [666, 274] width 420 height 27
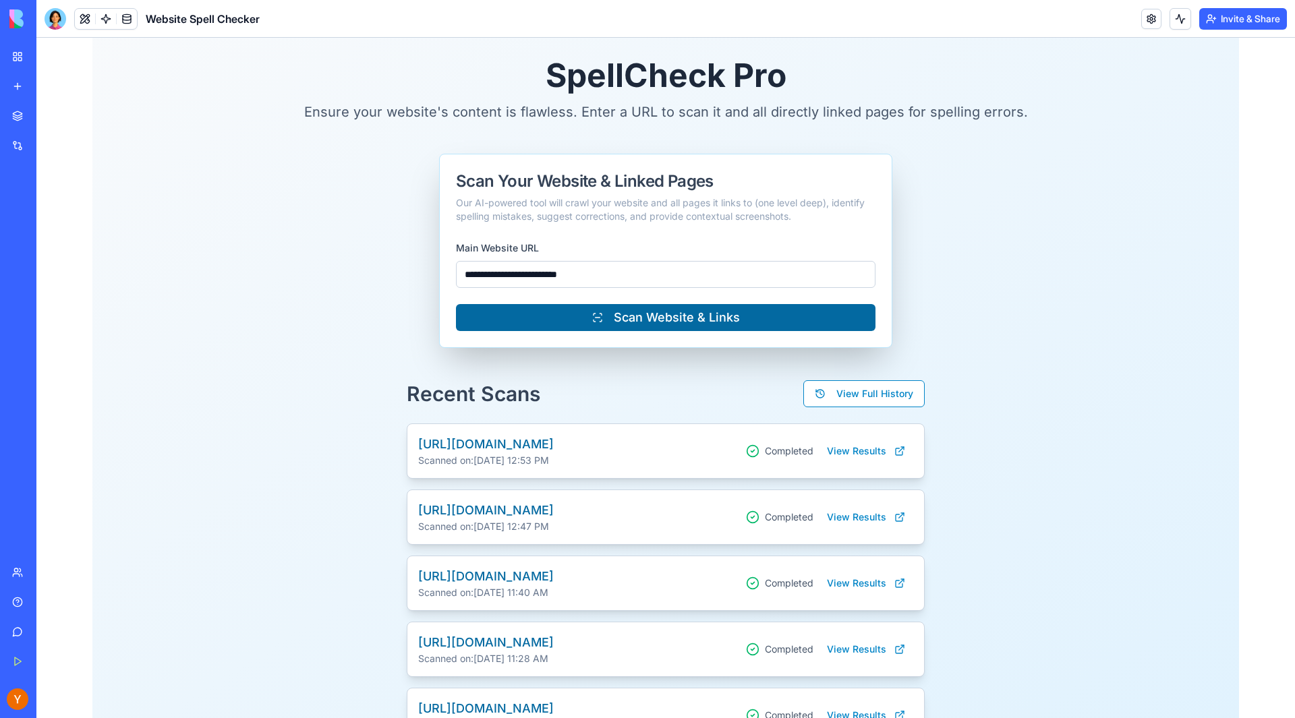
type input "**********"
click at [594, 322] on button "Scan Website & Links" at bounding box center [666, 317] width 420 height 27
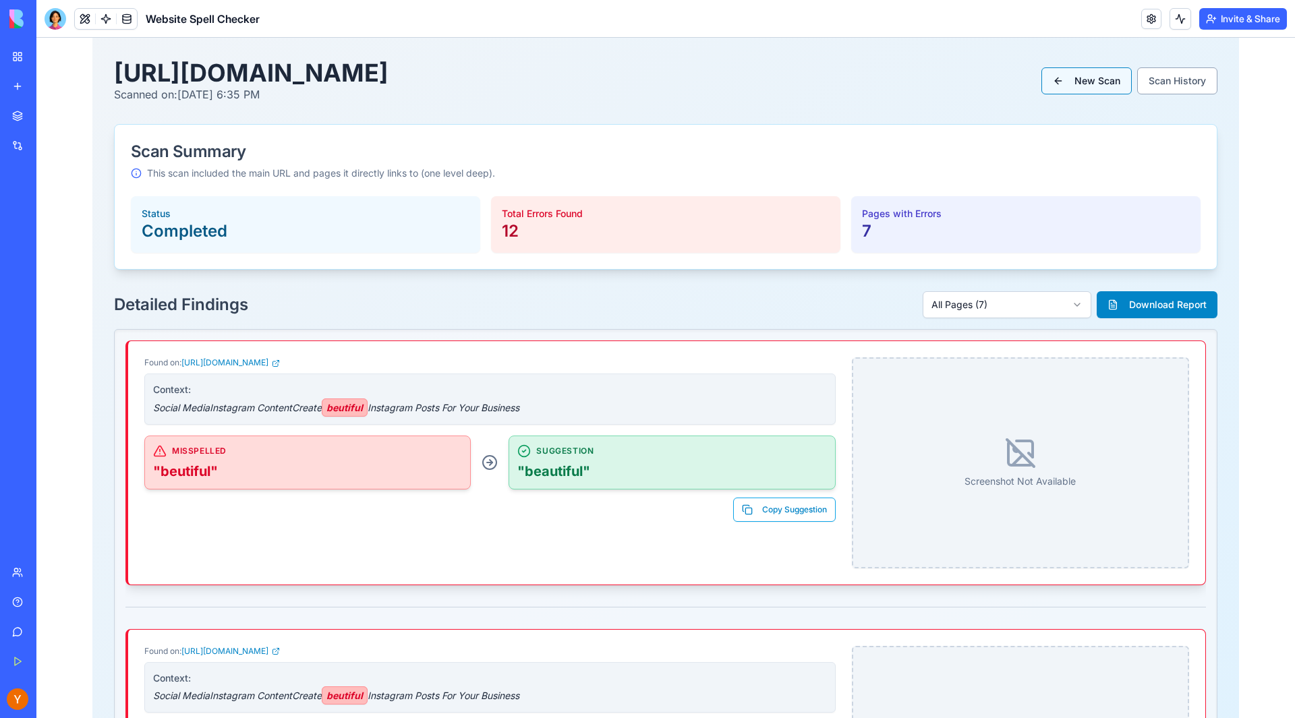
click at [1089, 81] on button "New Scan" at bounding box center [1086, 80] width 90 height 27
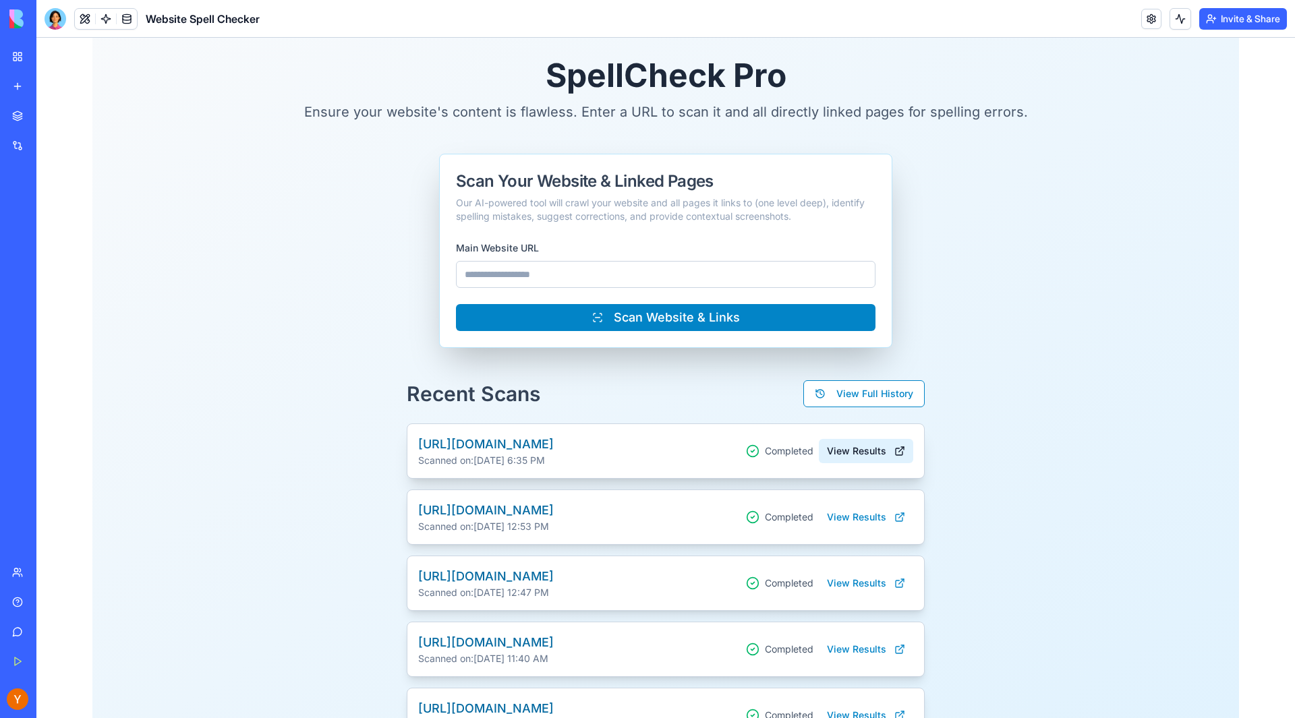
click at [841, 451] on button "View Results" at bounding box center [866, 451] width 94 height 24
